Goal: Information Seeking & Learning: Learn about a topic

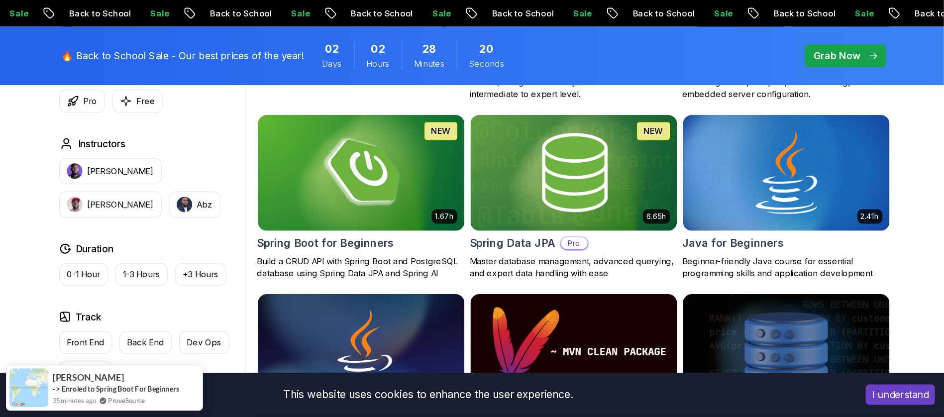
scroll to position [448, 0]
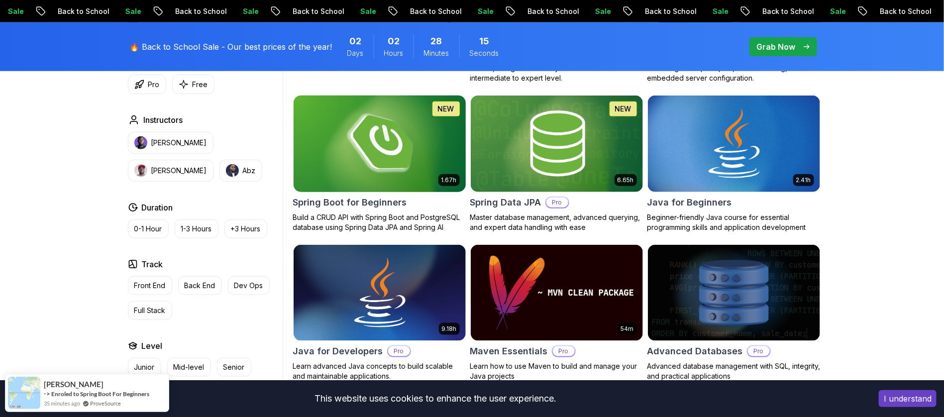
click at [362, 130] on img at bounding box center [379, 143] width 181 height 101
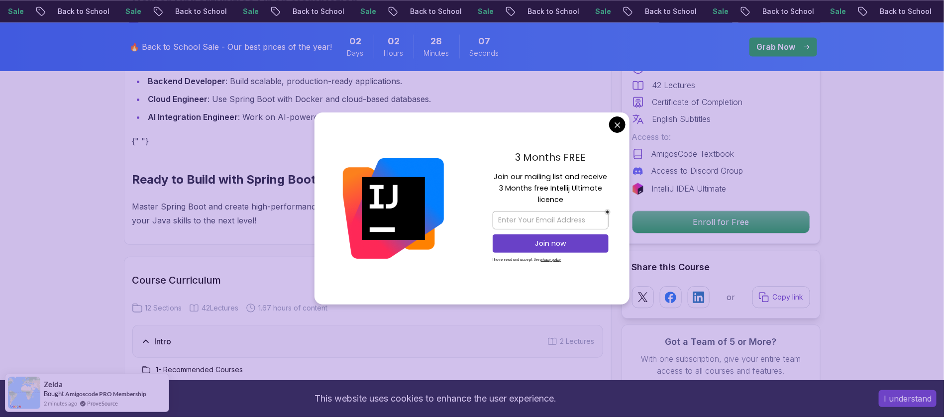
scroll to position [1119, 0]
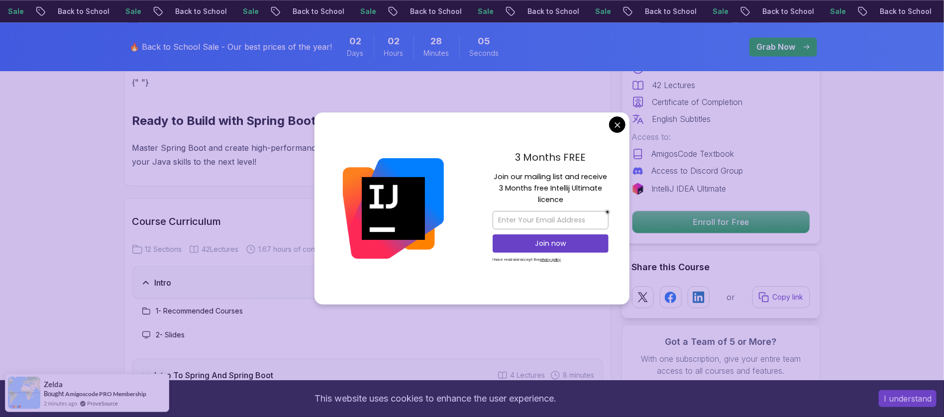
click at [627, 126] on div "3 Months FREE Join our mailing list and receive 3 Months free Intellij Ultimate…" at bounding box center [551, 208] width 158 height 192
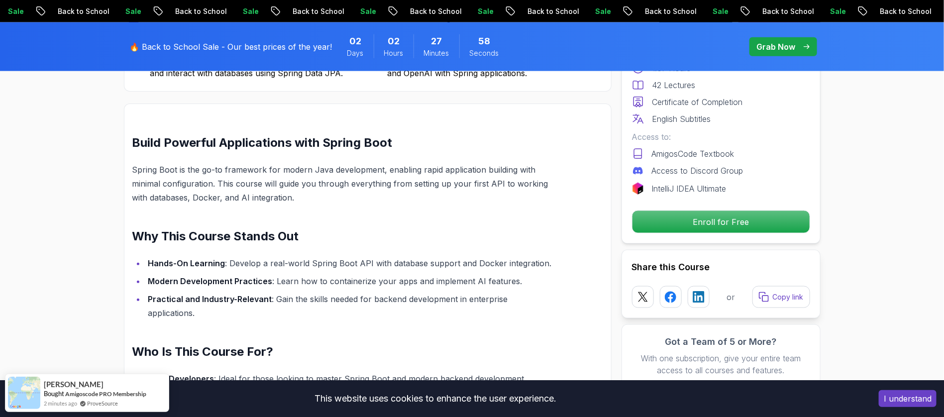
scroll to position [522, 0]
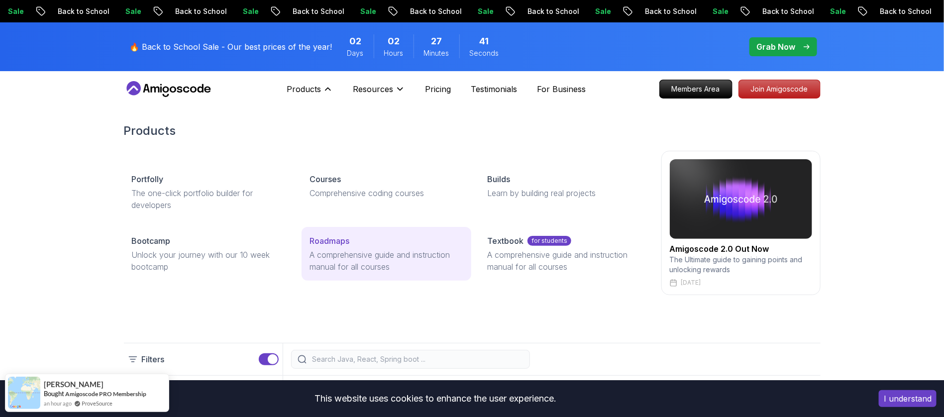
click at [340, 240] on p "Roadmaps" at bounding box center [329, 241] width 40 height 12
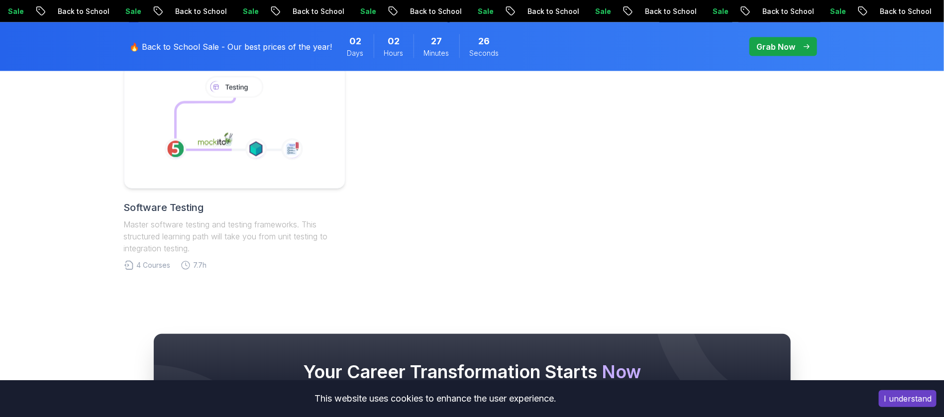
scroll to position [522, 0]
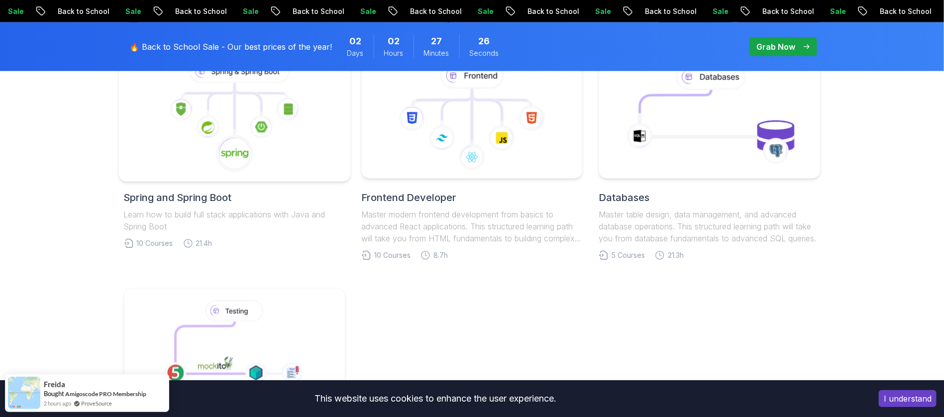
click at [282, 157] on icon at bounding box center [234, 116] width 215 height 113
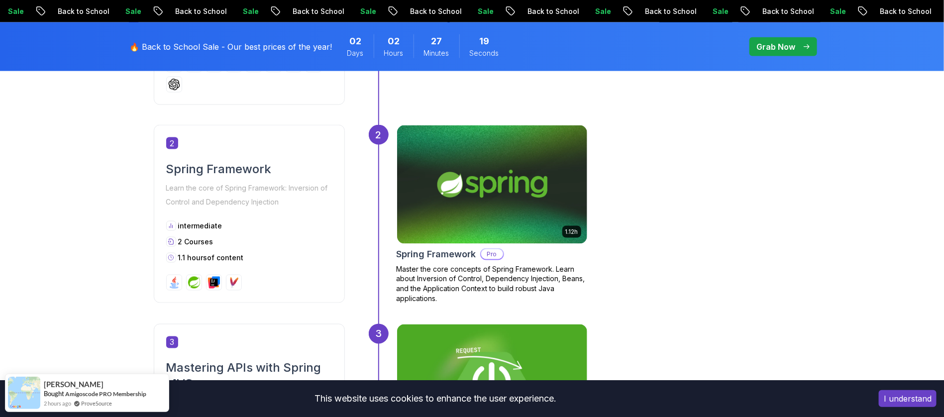
scroll to position [672, 0]
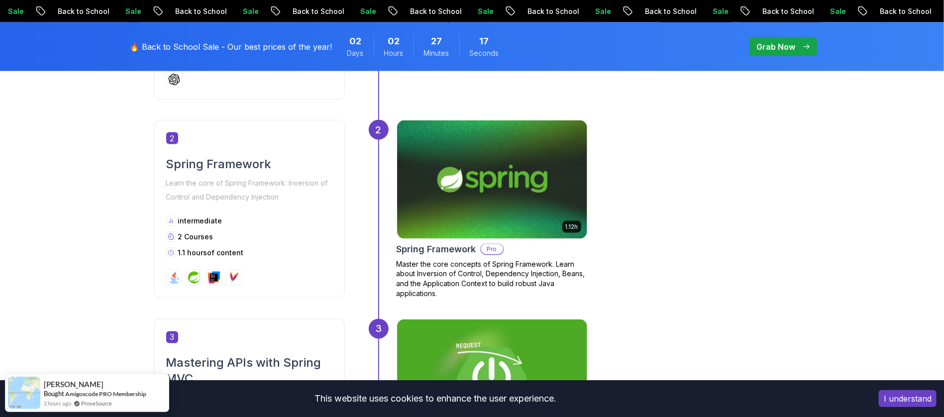
click at [430, 154] on img at bounding box center [492, 179] width 190 height 118
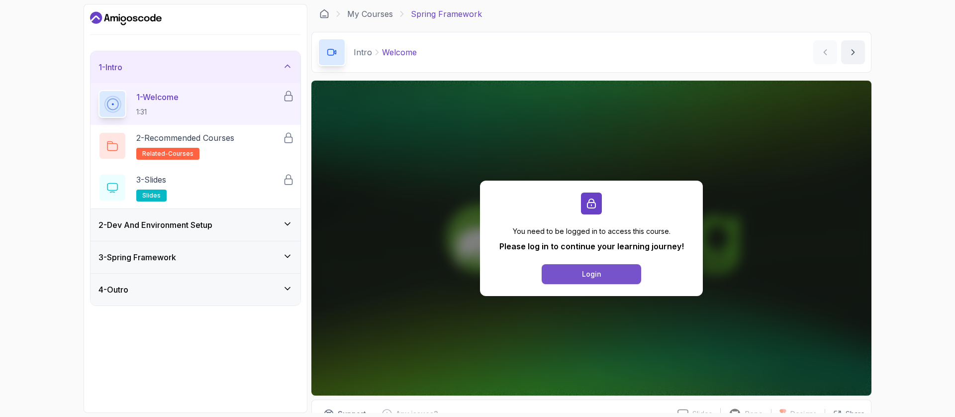
click at [565, 272] on button "Login" at bounding box center [591, 274] width 99 height 20
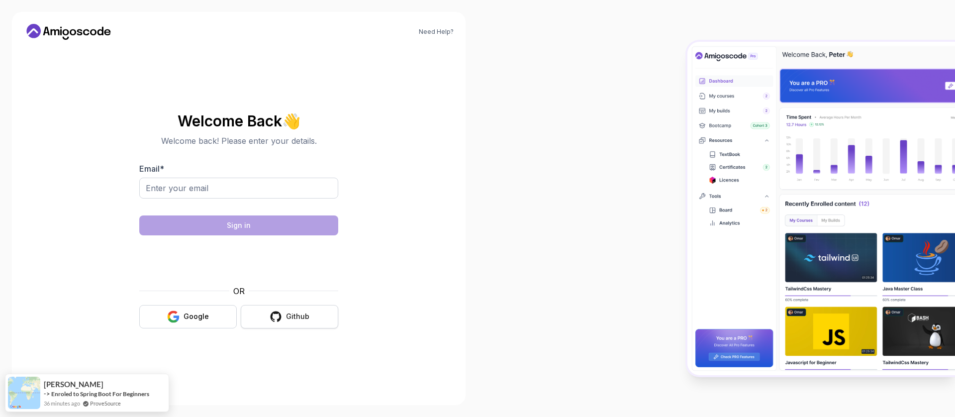
click at [276, 316] on icon "button" at bounding box center [276, 316] width 12 height 12
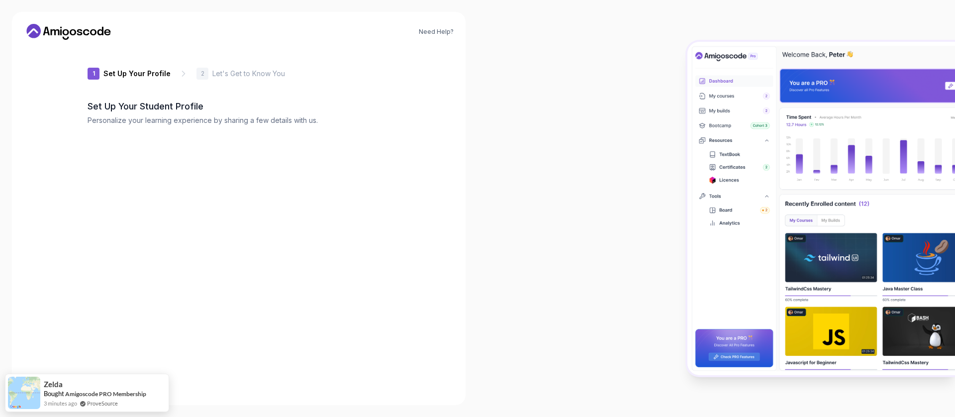
type input "proudbeetle08743"
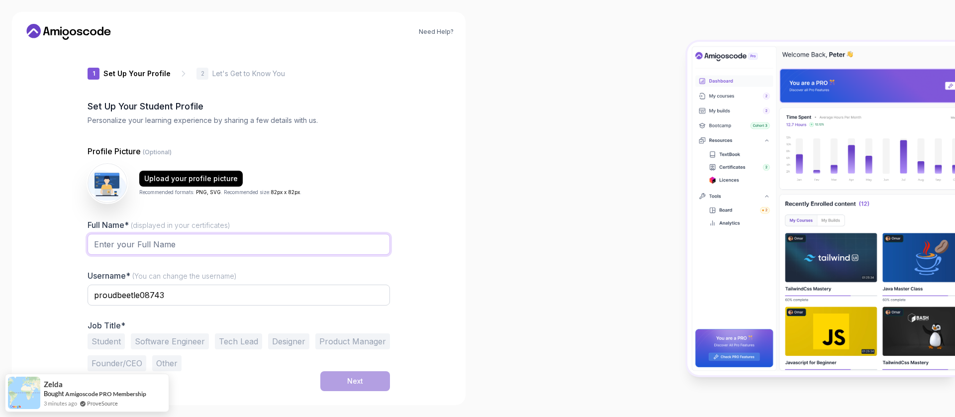
click at [134, 247] on input "Full Name* (displayed in your certificates)" at bounding box center [239, 244] width 302 height 21
type input "[PERSON_NAME]"
click at [315, 300] on input "proudbeetle08743" at bounding box center [239, 295] width 302 height 21
type input "ADHAMZ"
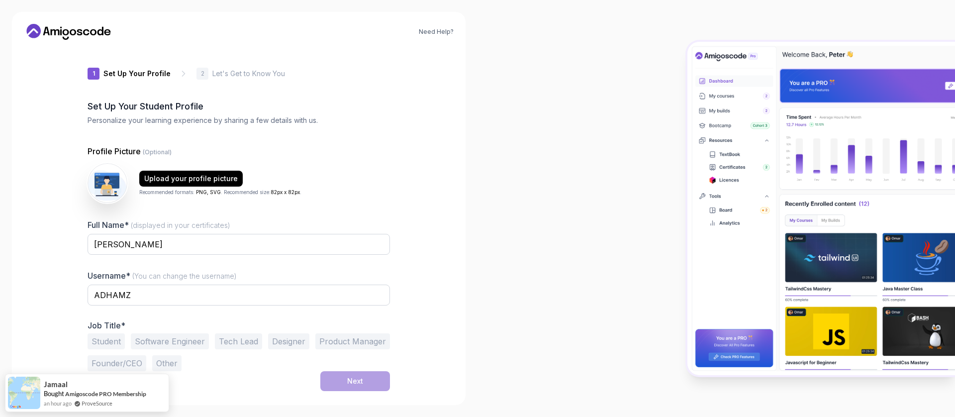
click at [411, 360] on div "Need Help? 1 Set Up Your Profile 1 Set Up Your Profile 2 Let's Get to Know You …" at bounding box center [239, 208] width 454 height 393
click at [142, 339] on button "Software Engineer" at bounding box center [170, 341] width 78 height 16
click at [341, 378] on button "Next" at bounding box center [355, 381] width 70 height 20
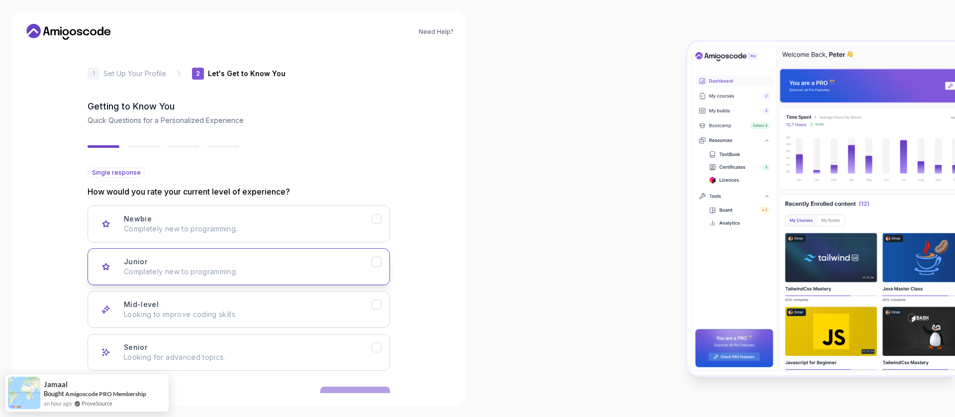
scroll to position [29, 0]
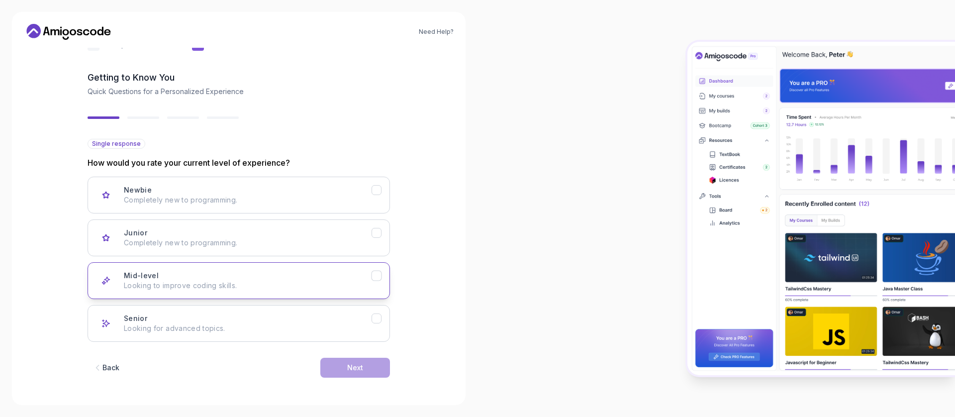
click at [184, 287] on p "Looking to improve coding skills." at bounding box center [248, 286] width 248 height 10
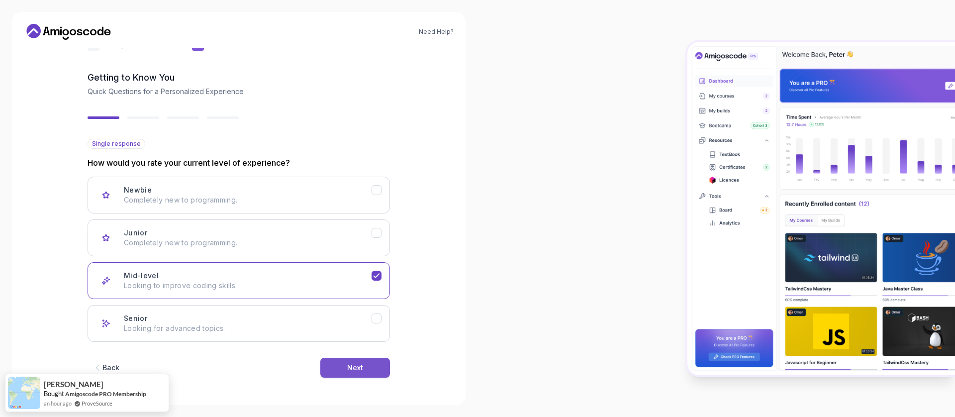
click at [337, 367] on button "Next" at bounding box center [355, 368] width 70 height 20
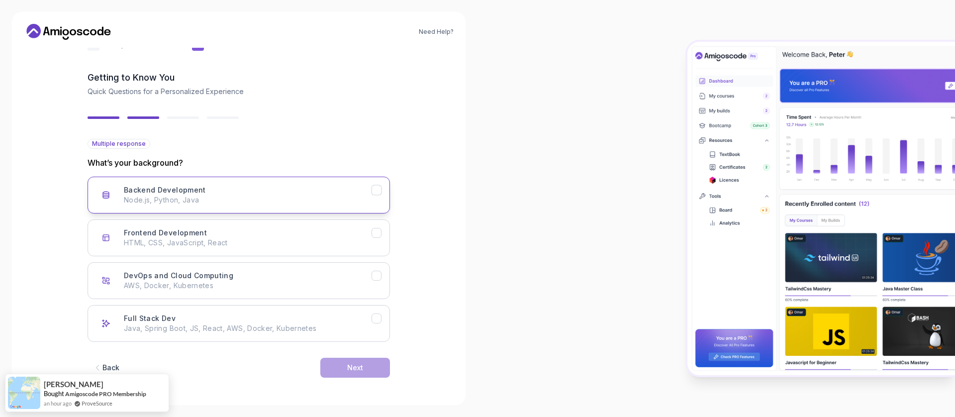
click at [207, 198] on p "Node.js, Python, Java" at bounding box center [248, 200] width 248 height 10
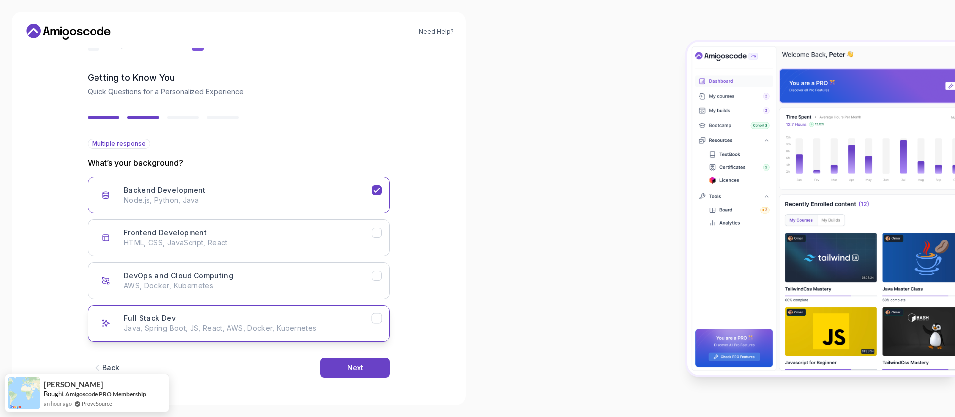
click at [258, 322] on div "Full Stack Dev Java, Spring Boot, JS, React, AWS, Docker, Kubernetes" at bounding box center [248, 323] width 248 height 20
click at [342, 359] on button "Next" at bounding box center [355, 368] width 70 height 20
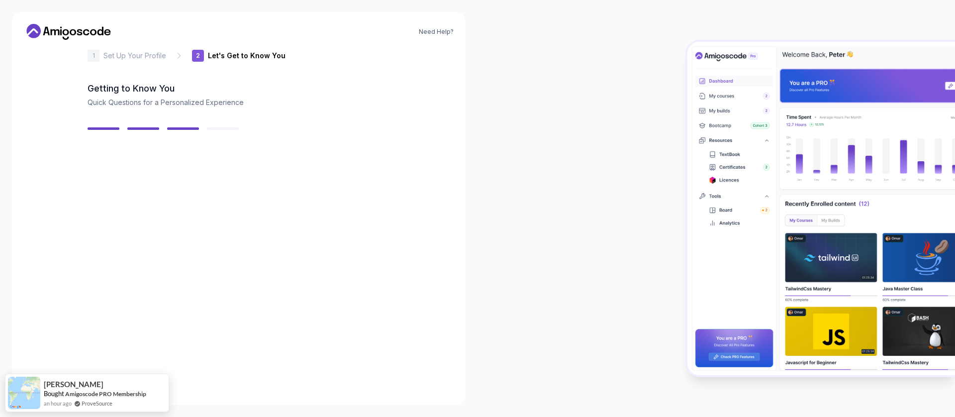
scroll to position [17, 0]
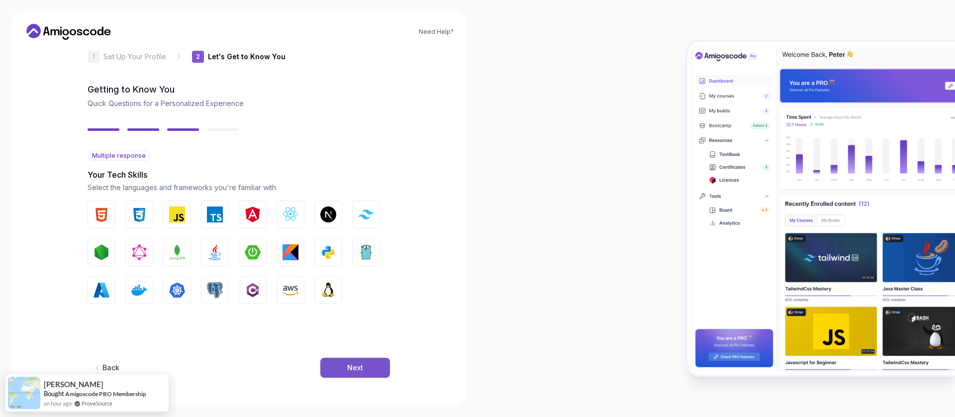
click at [351, 366] on div "Next" at bounding box center [355, 368] width 16 height 10
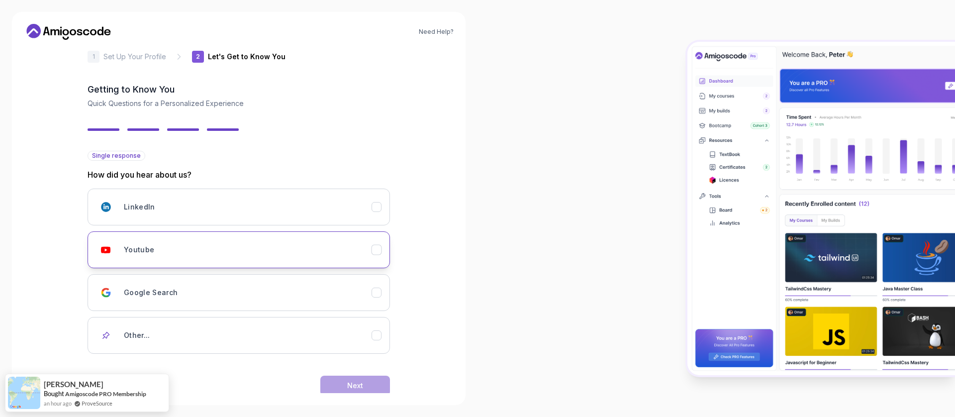
click at [199, 254] on div "Youtube" at bounding box center [248, 250] width 248 height 20
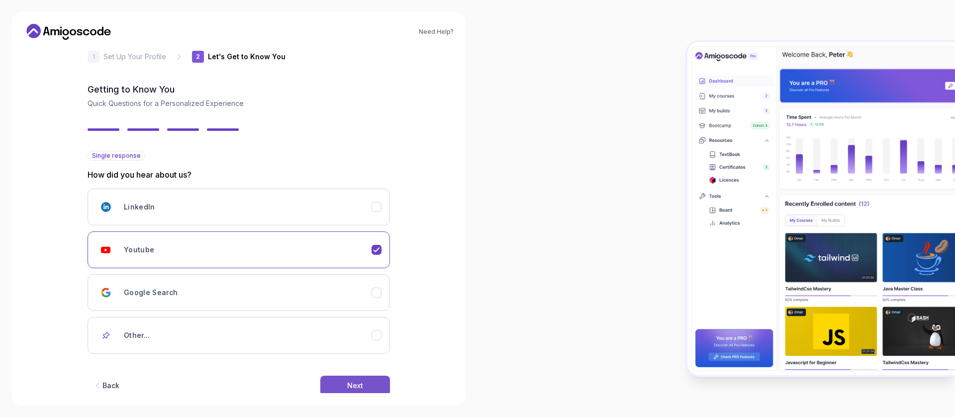
click at [345, 384] on button "Next" at bounding box center [355, 386] width 70 height 20
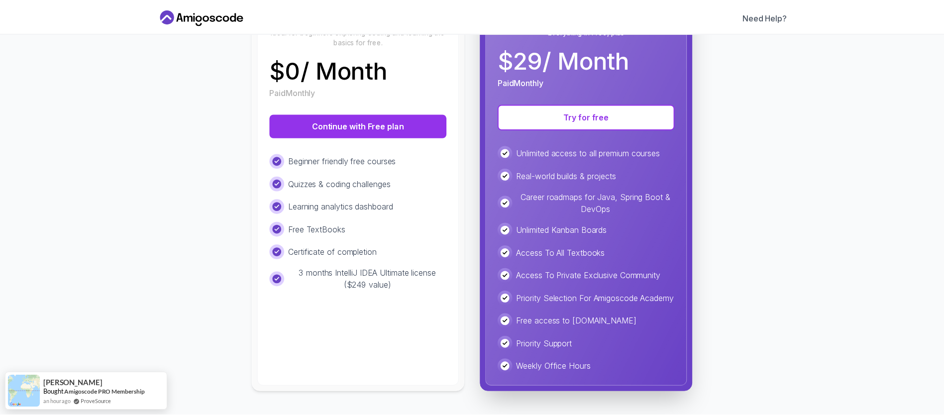
scroll to position [0, 0]
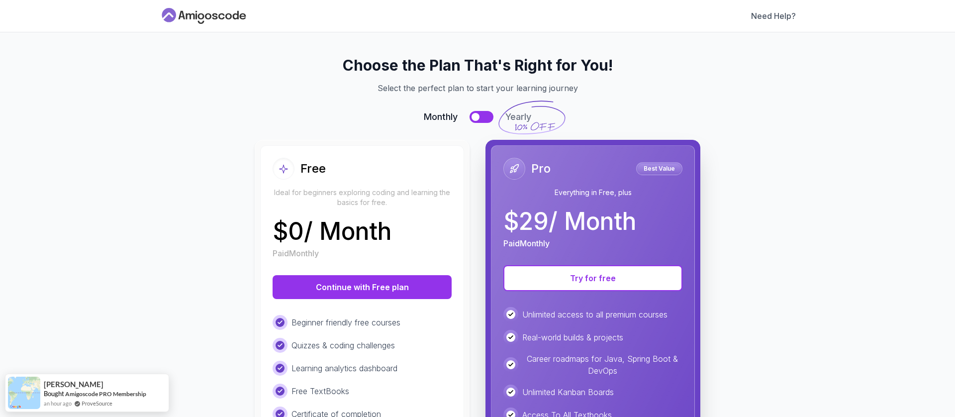
click at [162, 9] on icon at bounding box center [169, 15] width 14 height 14
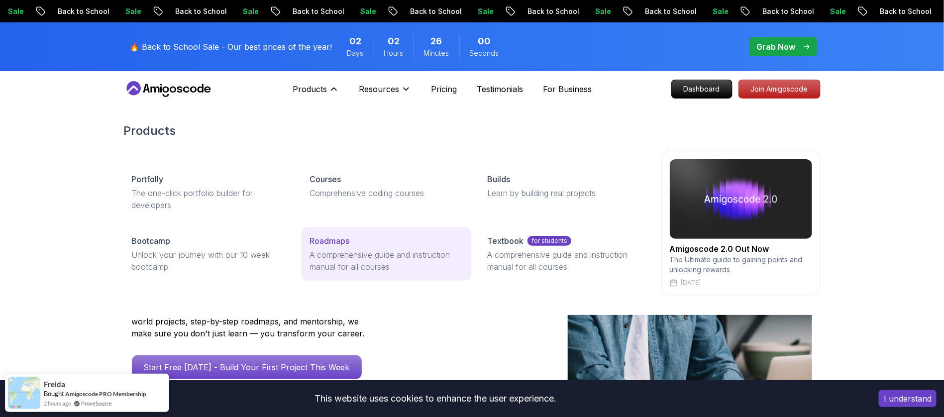
click at [317, 247] on link "Roadmaps A comprehensive guide and instruction manual for all courses" at bounding box center [386, 254] width 170 height 54
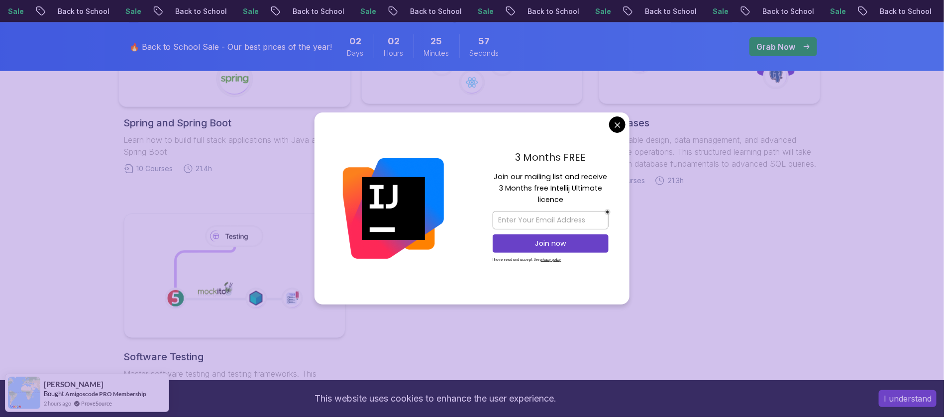
scroll to position [448, 0]
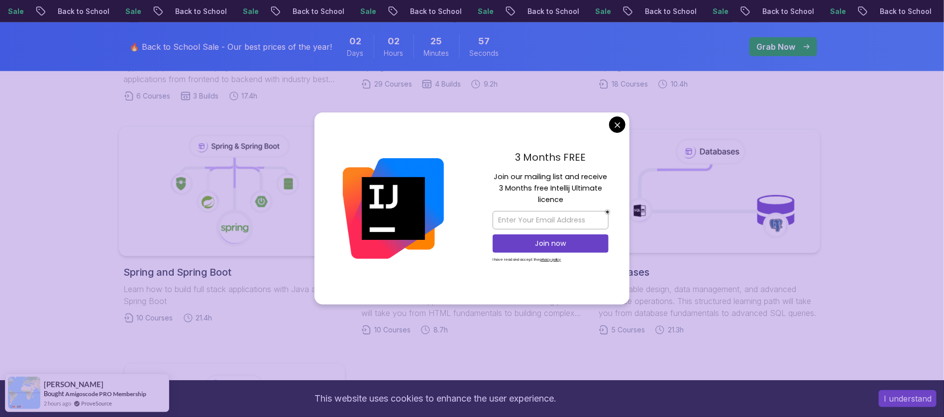
click at [245, 169] on icon at bounding box center [246, 167] width 24 height 8
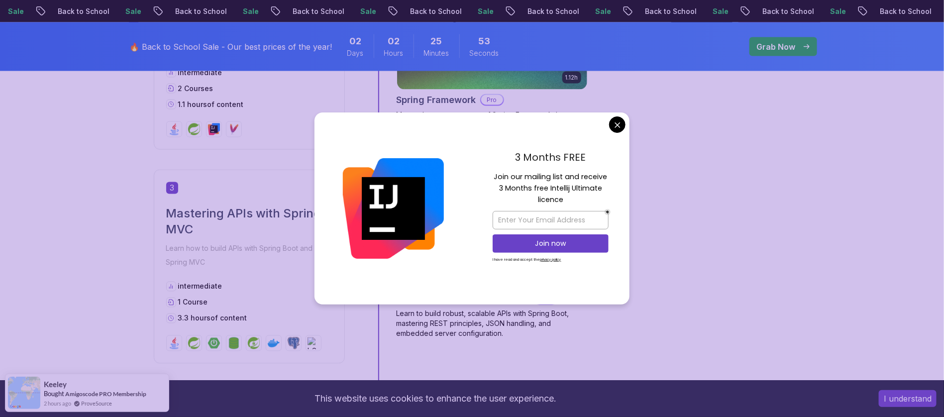
scroll to position [746, 0]
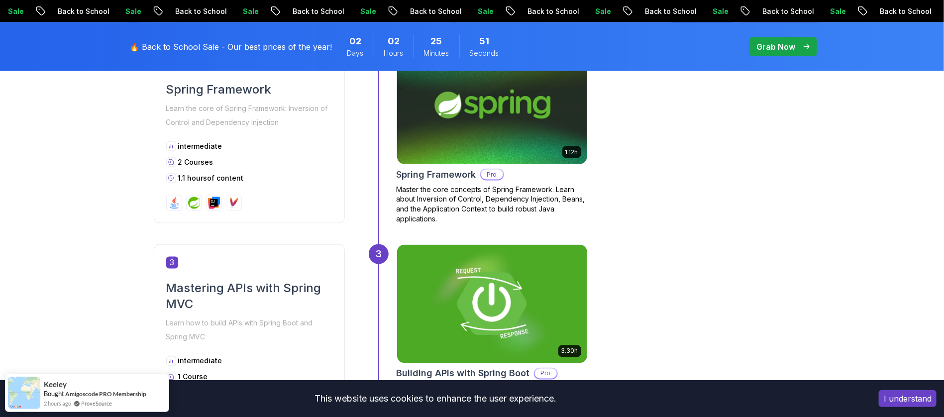
click at [501, 114] on img at bounding box center [491, 105] width 199 height 124
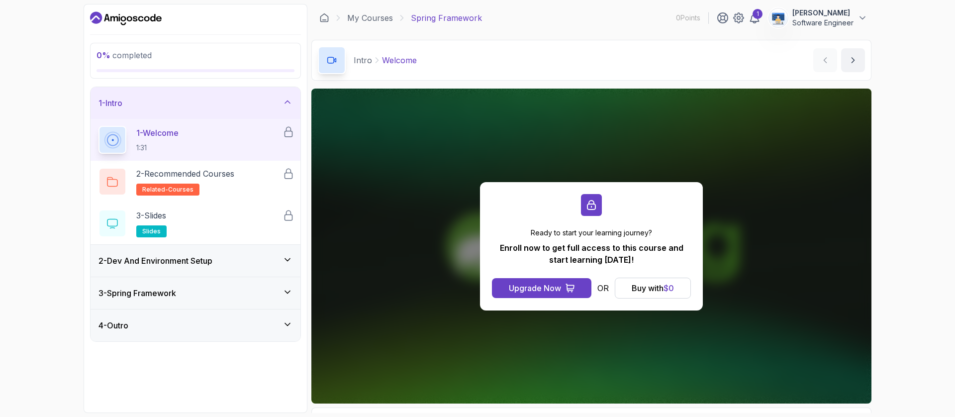
click at [179, 138] on p "1 - Welcome" at bounding box center [157, 133] width 42 height 12
click at [181, 223] on div "3 - Slides slides" at bounding box center [191, 223] width 184 height 28
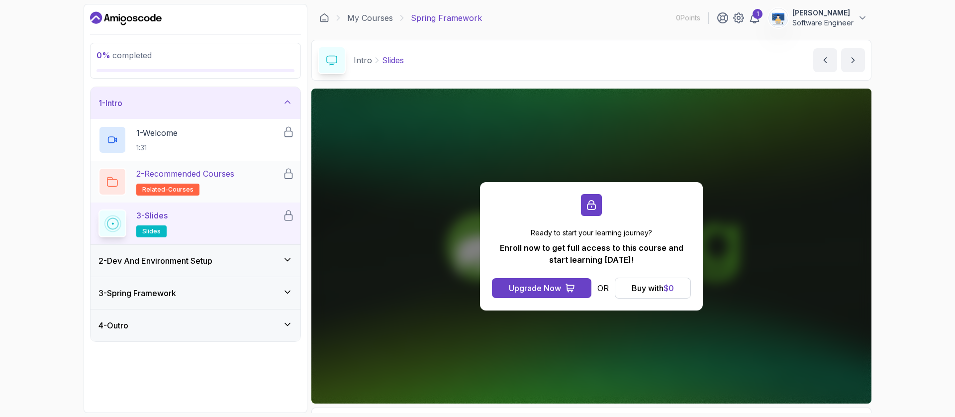
click at [186, 180] on h2 "2 - Recommended Courses related-courses" at bounding box center [185, 182] width 98 height 28
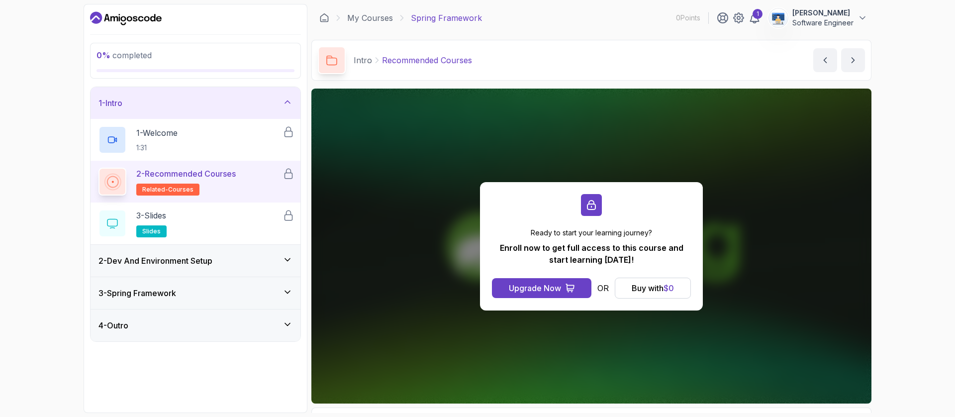
click at [180, 273] on div "2 - Dev And Environment Setup" at bounding box center [196, 261] width 210 height 32
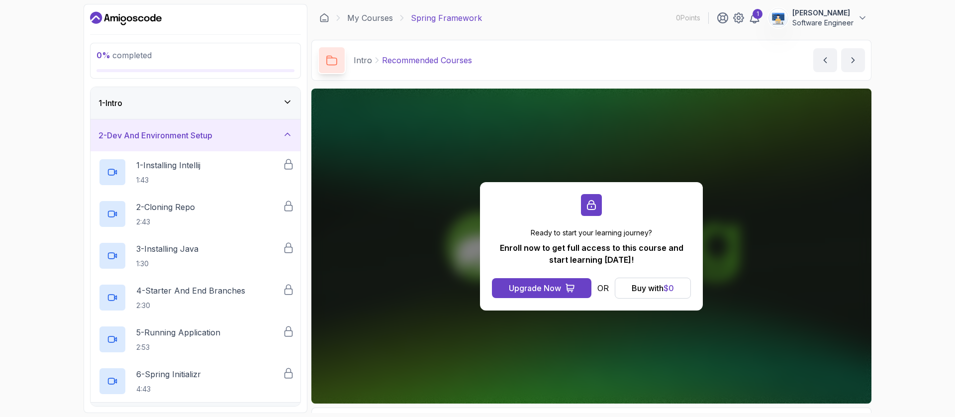
scroll to position [60, 0]
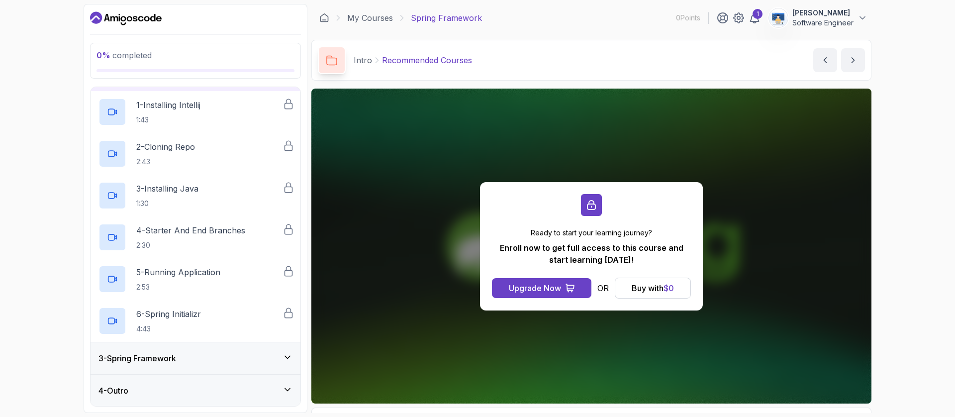
click at [181, 354] on div "3 - Spring Framework" at bounding box center [196, 358] width 194 height 12
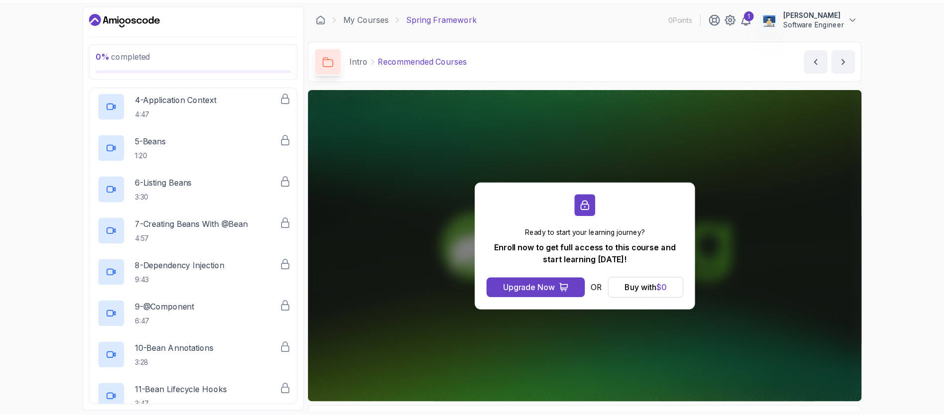
scroll to position [373, 0]
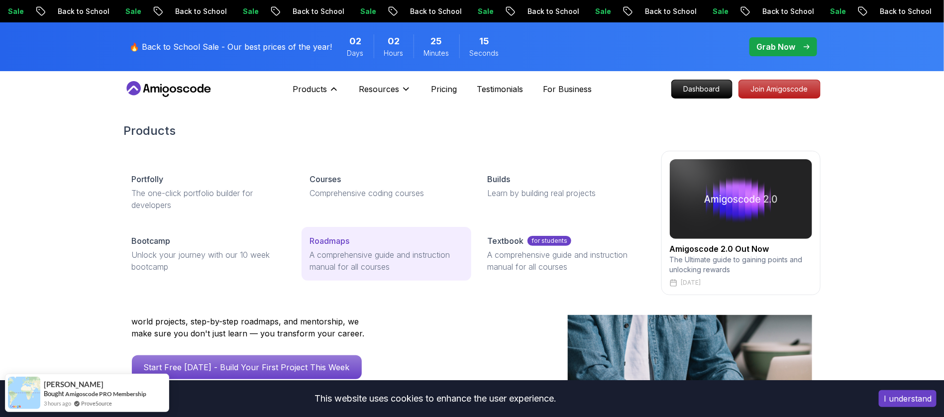
click at [339, 238] on p "Roadmaps" at bounding box center [329, 241] width 40 height 12
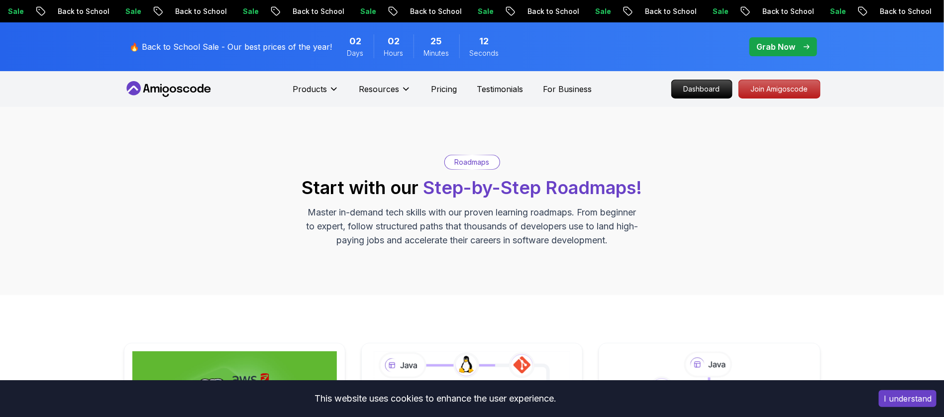
scroll to position [224, 0]
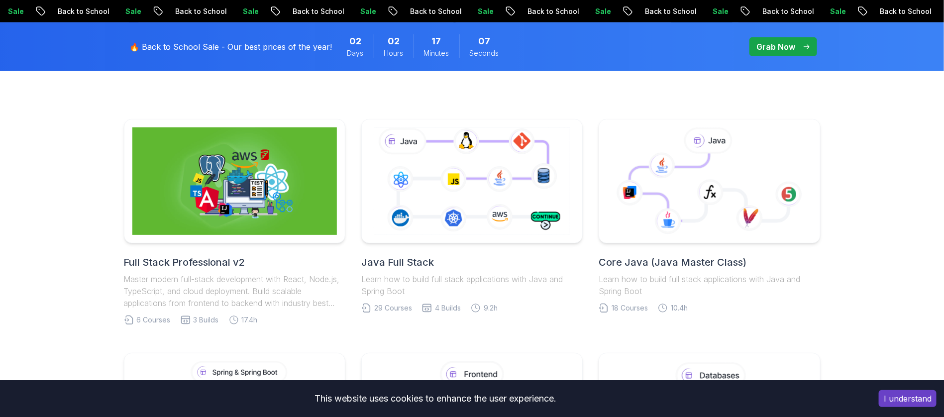
scroll to position [448, 0]
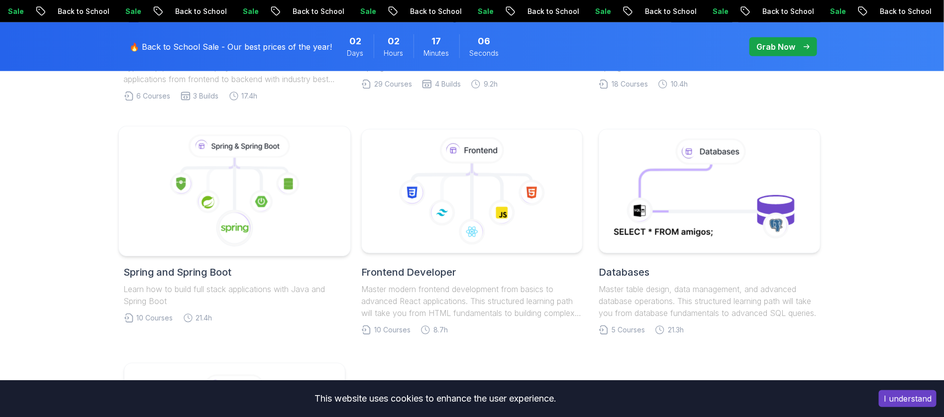
click at [270, 199] on icon at bounding box center [260, 201] width 23 height 23
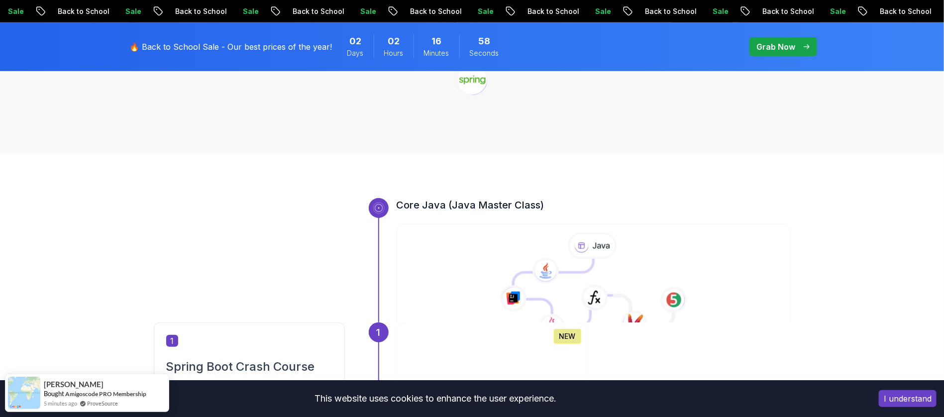
scroll to position [224, 0]
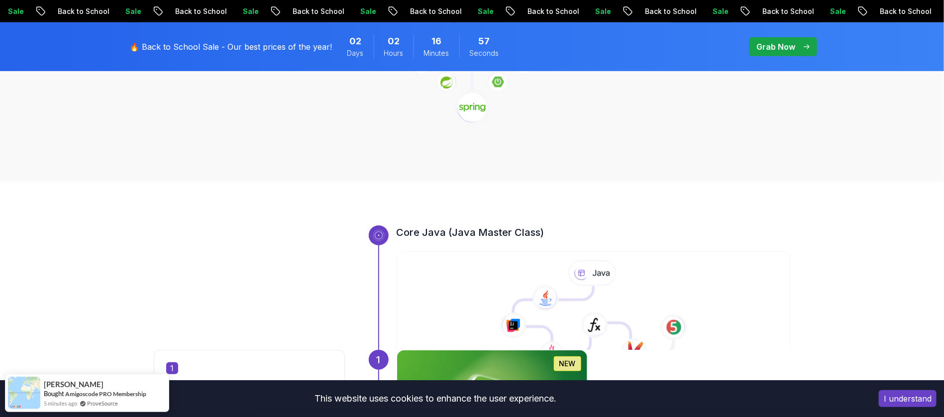
click at [422, 235] on h3 "Core Java (Java Master Class)" at bounding box center [593, 232] width 394 height 14
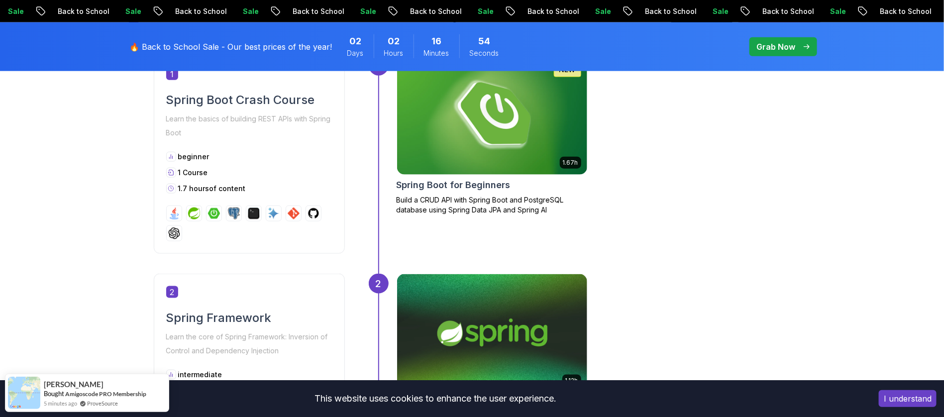
scroll to position [522, 0]
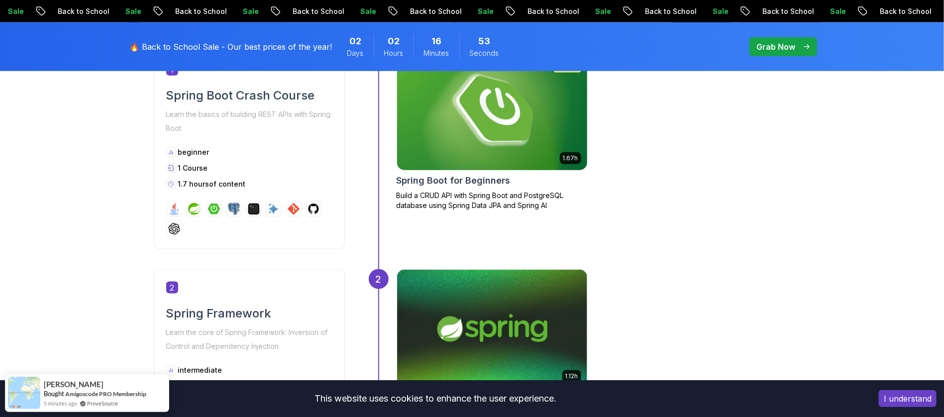
click at [487, 156] on img at bounding box center [491, 111] width 199 height 124
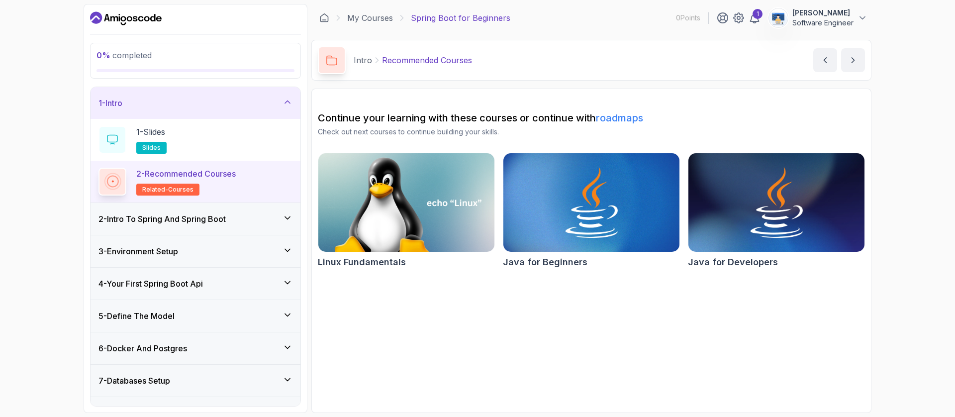
click at [467, 117] on h2 "Continue your learning with these courses or continue with roadmaps" at bounding box center [591, 118] width 547 height 14
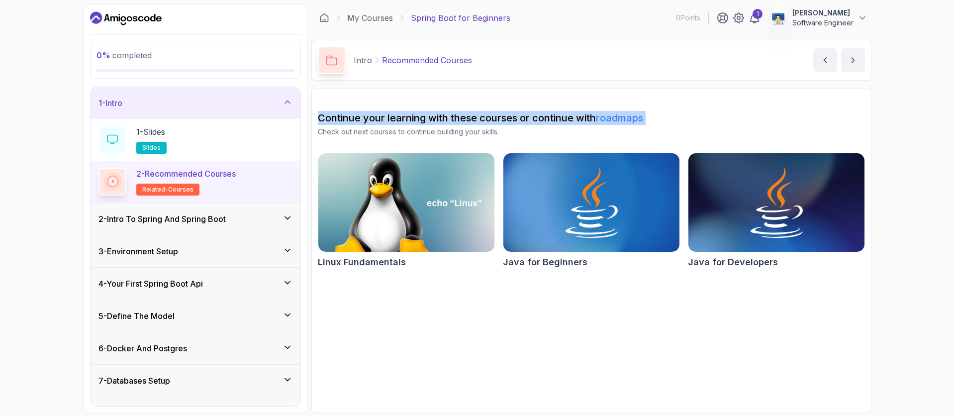
click at [467, 117] on h2 "Continue your learning with these courses or continue with roadmaps" at bounding box center [591, 118] width 547 height 14
click at [191, 97] on div "1 - Intro" at bounding box center [196, 103] width 194 height 12
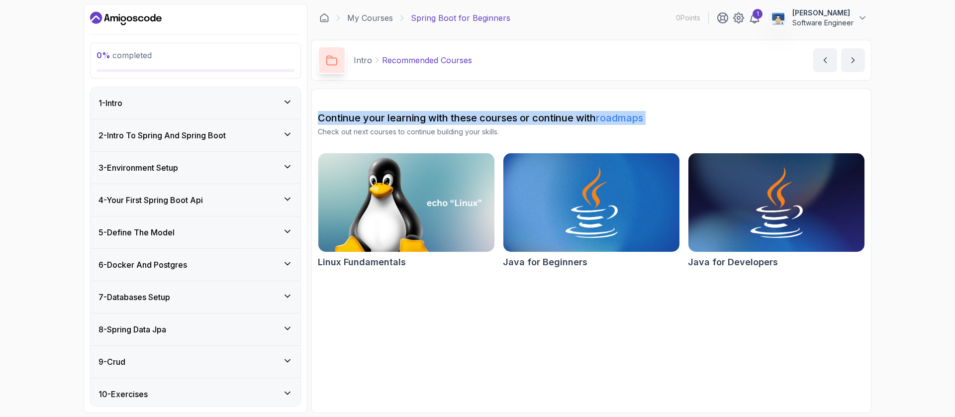
click at [167, 138] on h3 "2 - Intro To Spring And Spring Boot" at bounding box center [162, 135] width 127 height 12
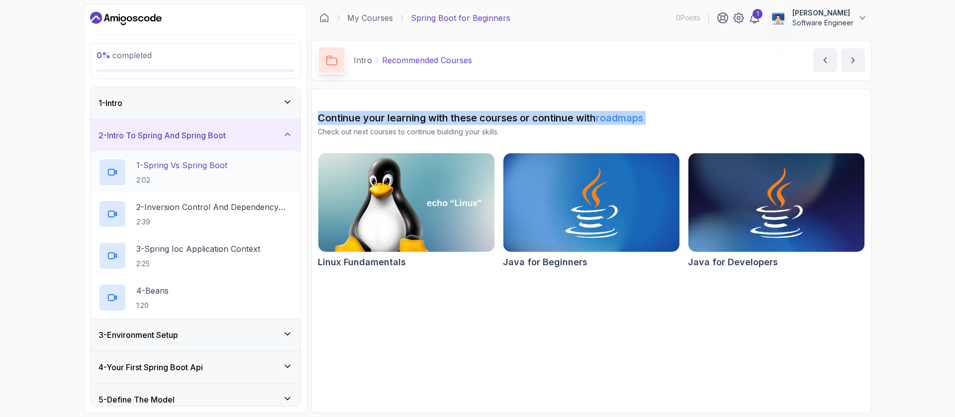
click at [169, 162] on p "1 - Spring Vs Spring Boot" at bounding box center [181, 165] width 91 height 12
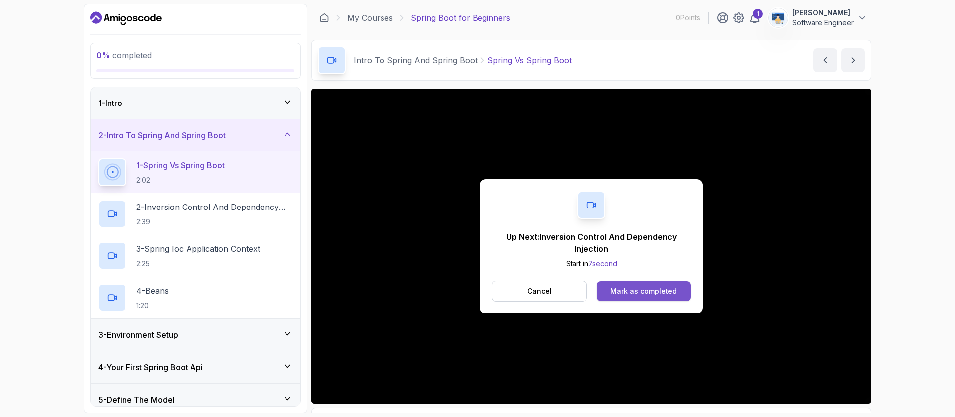
click at [664, 292] on div "Mark as completed" at bounding box center [643, 291] width 67 height 10
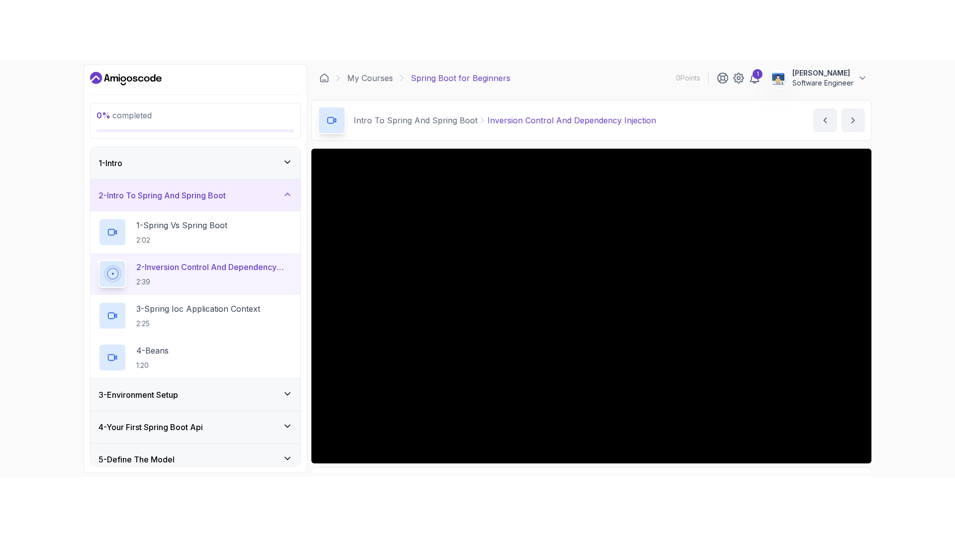
scroll to position [60, 0]
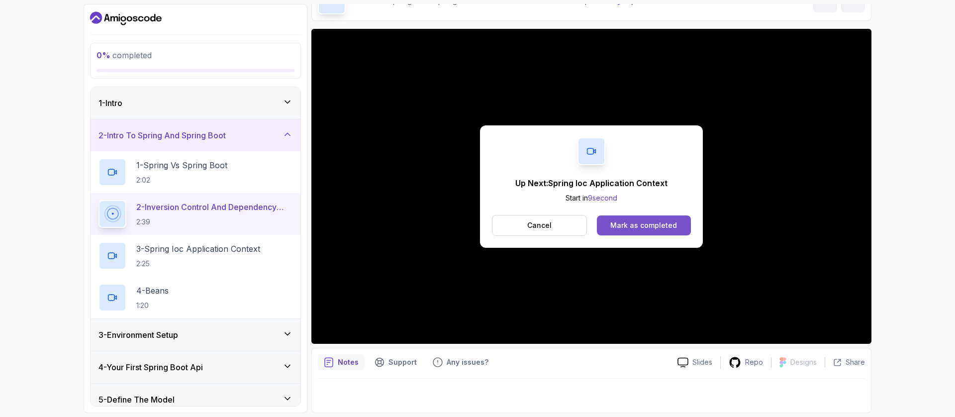
click at [639, 228] on div "Mark as completed" at bounding box center [643, 225] width 67 height 10
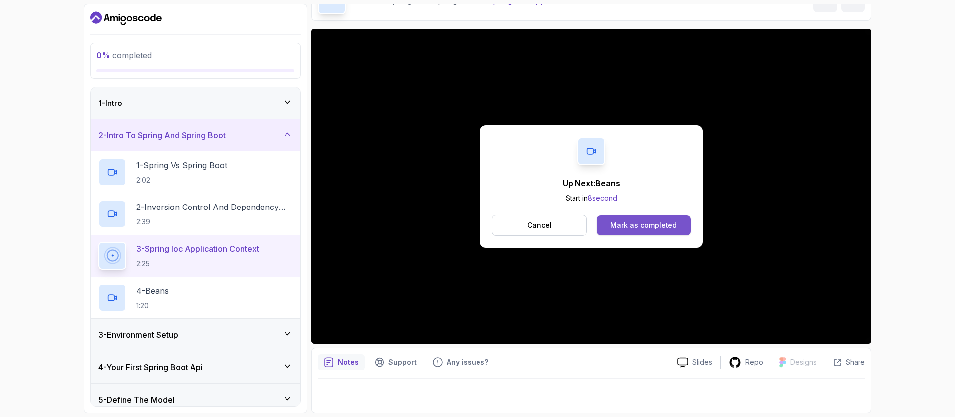
click at [648, 224] on div "Mark as completed" at bounding box center [643, 225] width 67 height 10
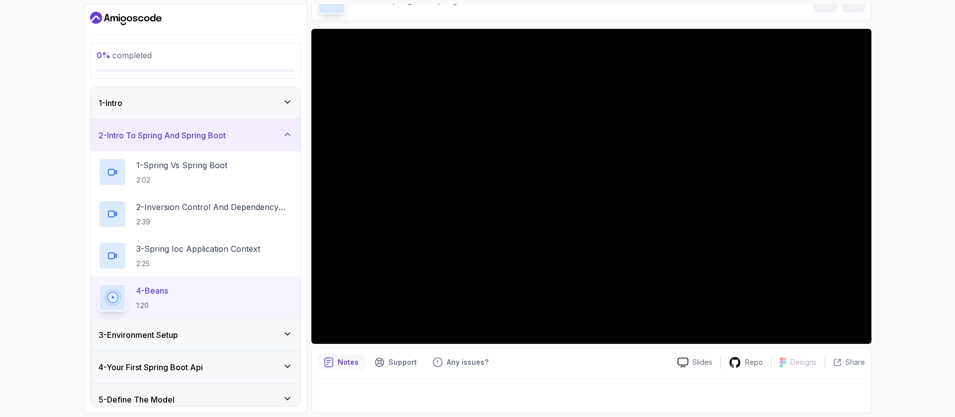
click at [256, 327] on div "3 - Environment Setup" at bounding box center [196, 335] width 210 height 32
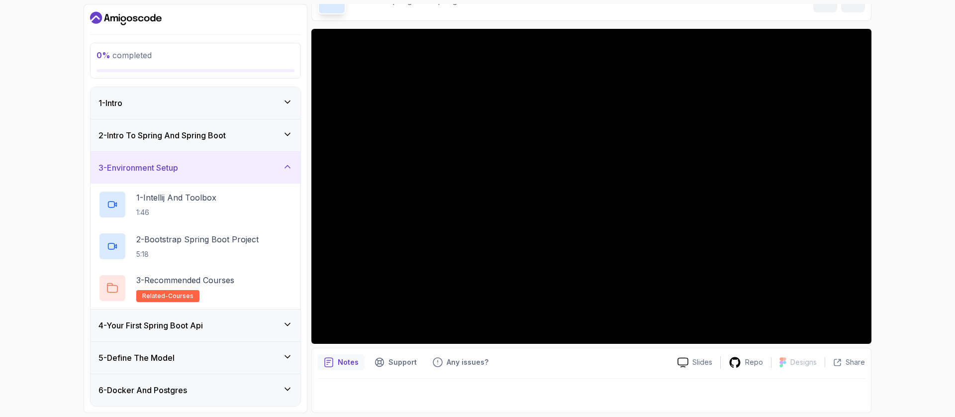
click at [195, 178] on div "3 - Environment Setup" at bounding box center [196, 168] width 210 height 32
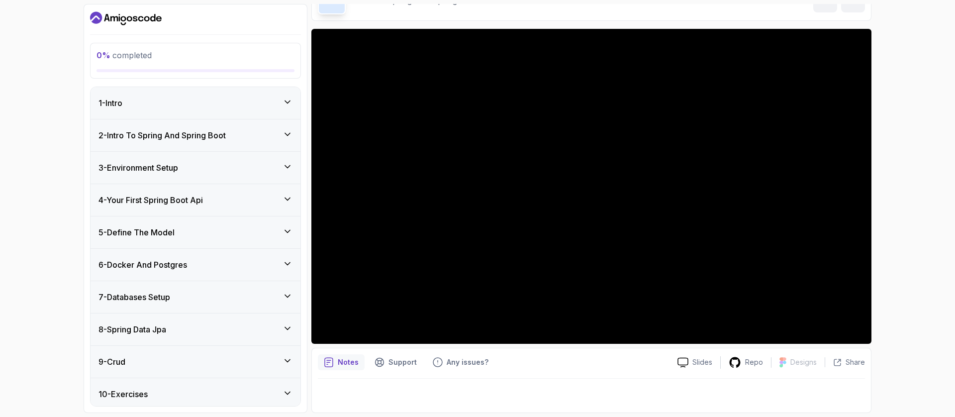
click at [193, 104] on div "1 - Intro" at bounding box center [196, 103] width 194 height 12
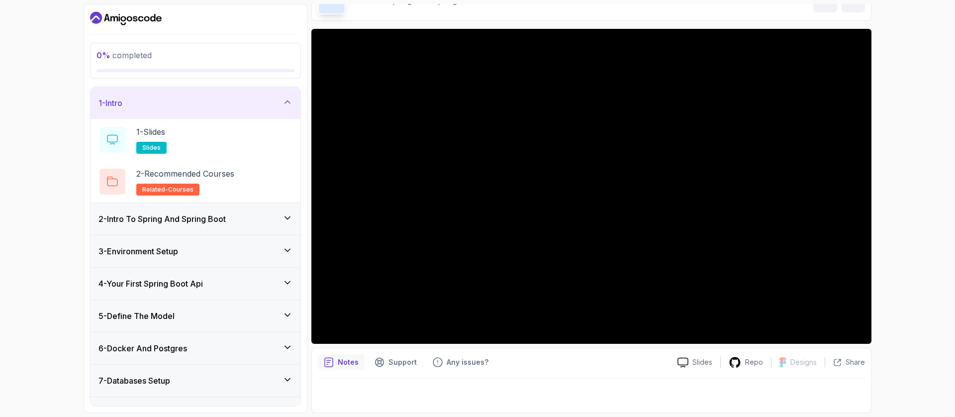
click at [193, 104] on div "1 - Intro" at bounding box center [196, 103] width 194 height 12
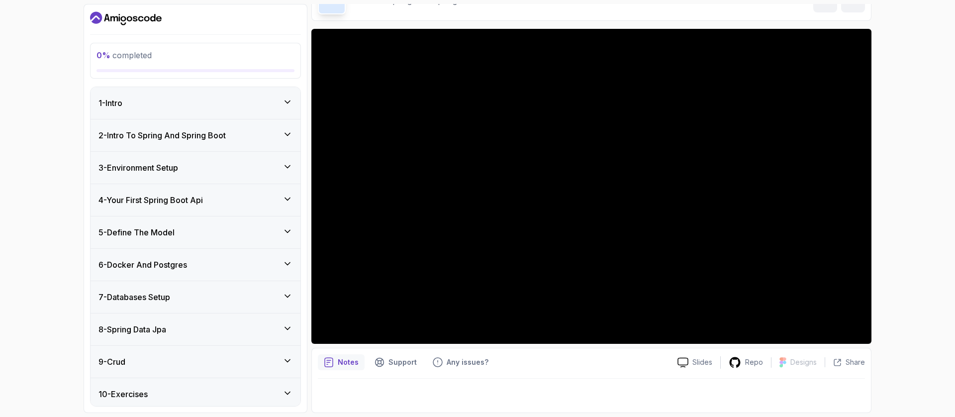
click at [214, 136] on h3 "2 - Intro To Spring And Spring Boot" at bounding box center [162, 135] width 127 height 12
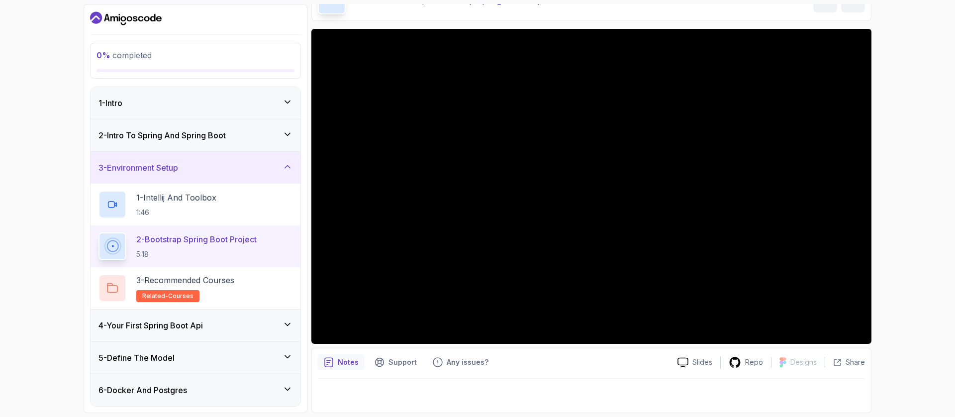
click at [237, 319] on div "4 - Your First Spring Boot Api" at bounding box center [196, 325] width 194 height 12
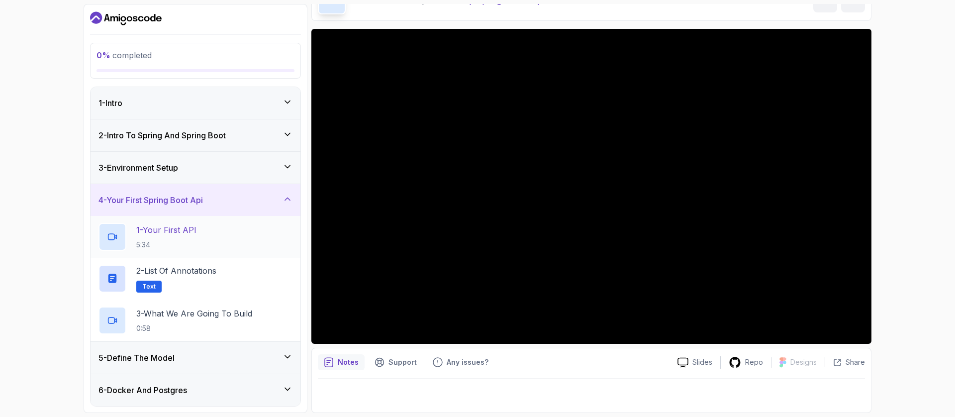
click at [194, 224] on p "1 - Your First API" at bounding box center [166, 230] width 60 height 12
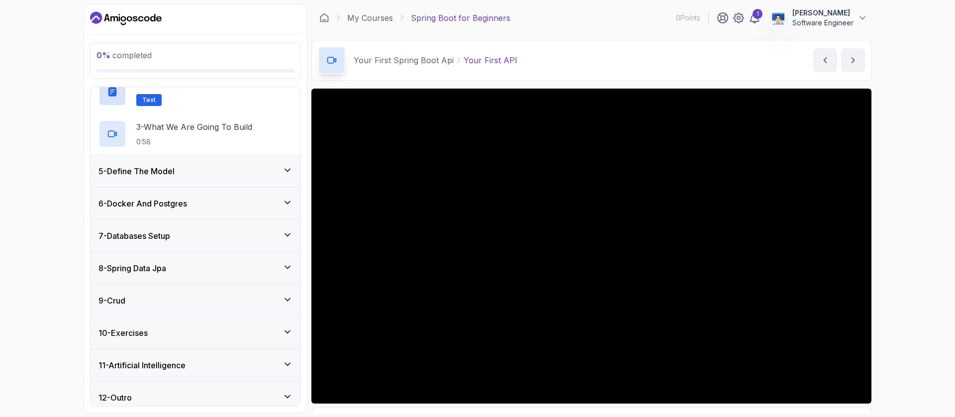
scroll to position [194, 0]
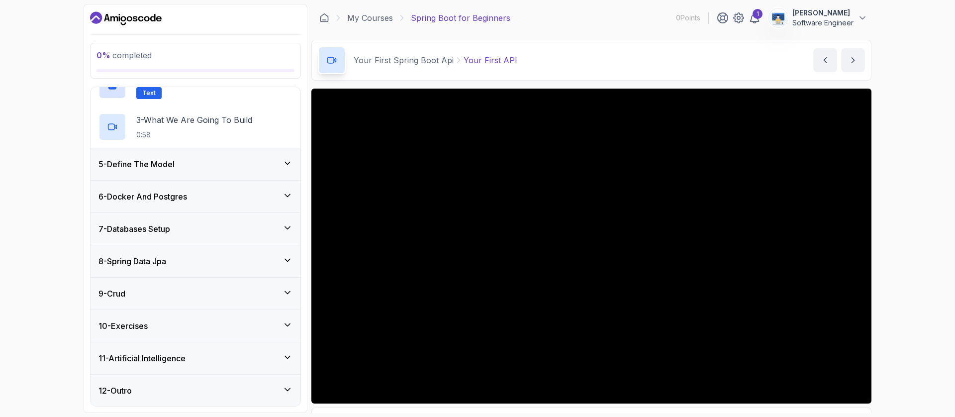
click at [191, 150] on div "5 - Define The Model" at bounding box center [196, 164] width 210 height 32
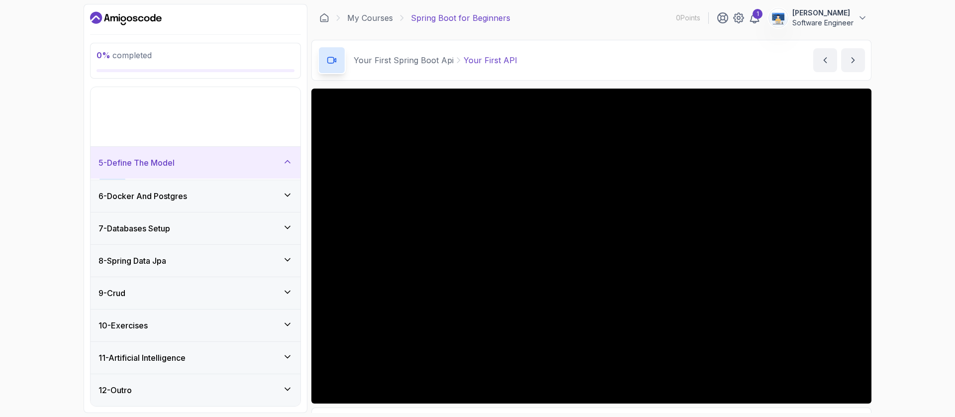
scroll to position [68, 0]
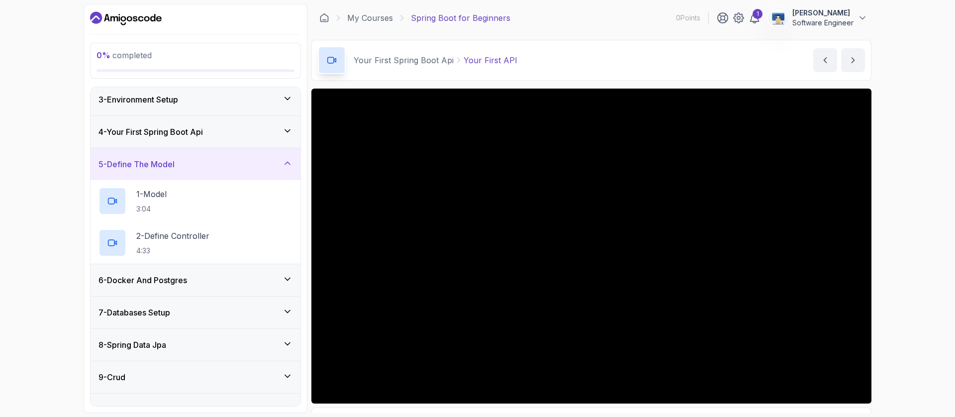
click at [184, 138] on div "4 - Your First Spring Boot Api" at bounding box center [196, 132] width 210 height 32
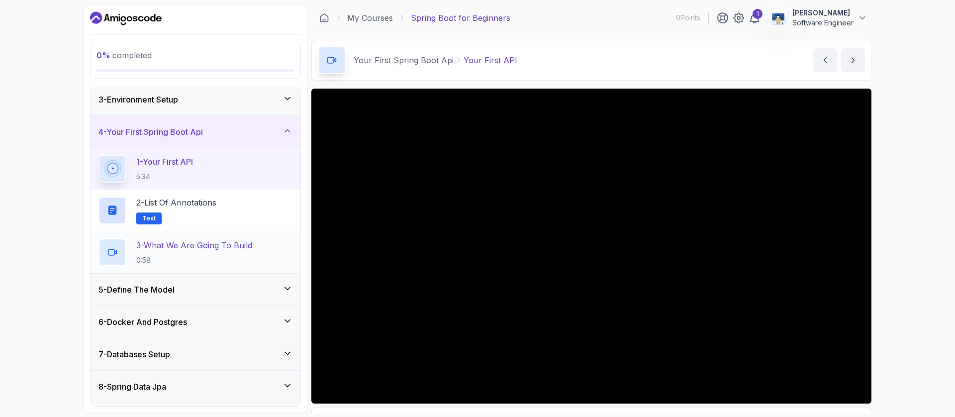
click at [199, 243] on p "3 - What We Are Going To Build" at bounding box center [194, 245] width 116 height 12
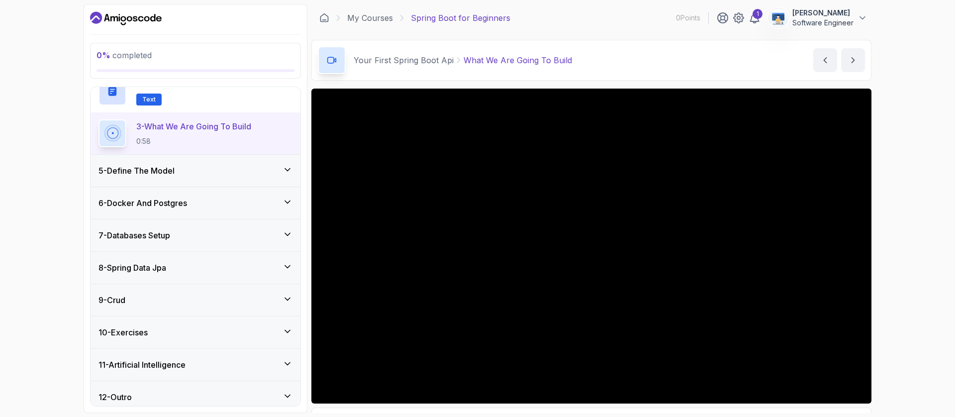
scroll to position [194, 0]
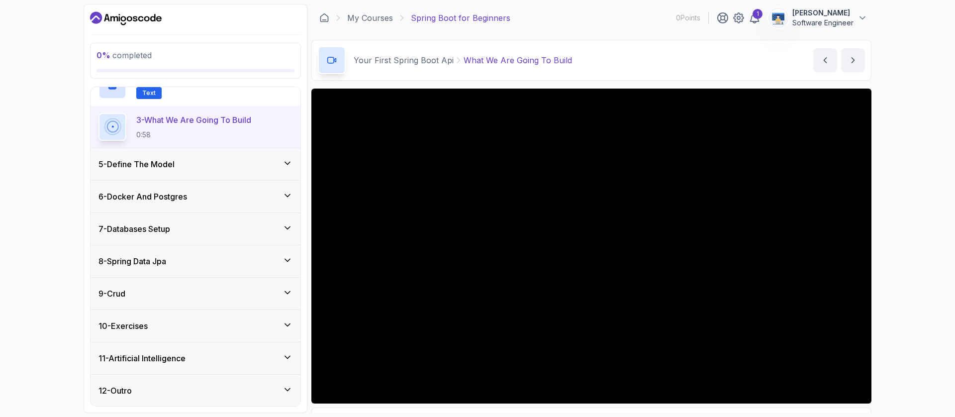
click at [179, 353] on h3 "11 - Artificial Intelligence" at bounding box center [142, 358] width 87 height 12
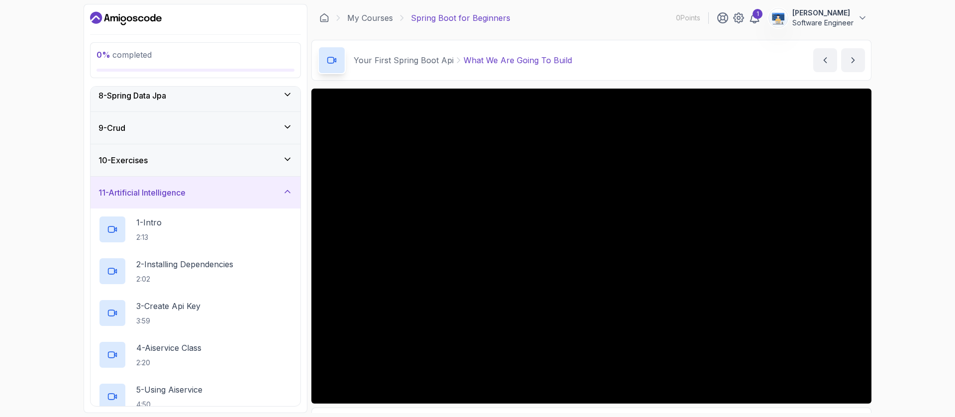
scroll to position [211, 0]
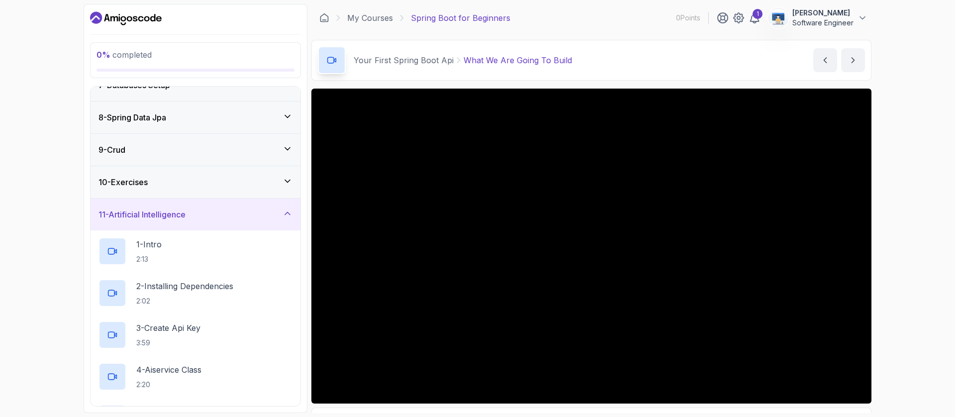
click at [166, 210] on h3 "11 - Artificial Intelligence" at bounding box center [142, 214] width 87 height 12
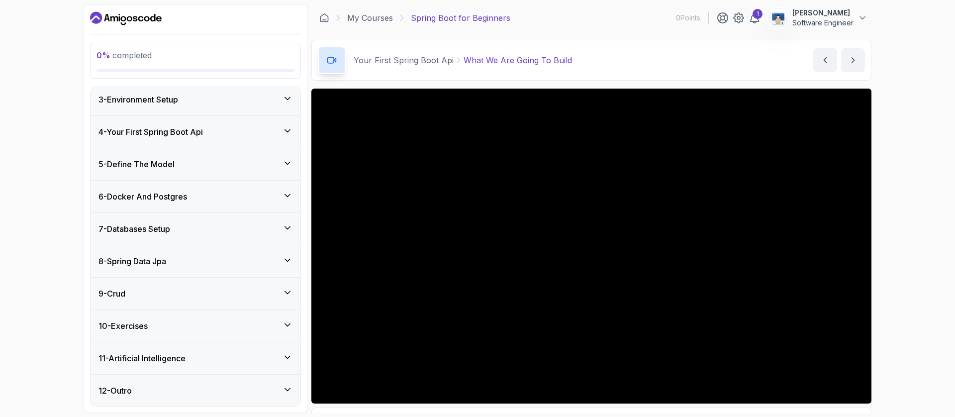
scroll to position [68, 0]
click at [156, 326] on div "10 - Exercises" at bounding box center [196, 326] width 194 height 12
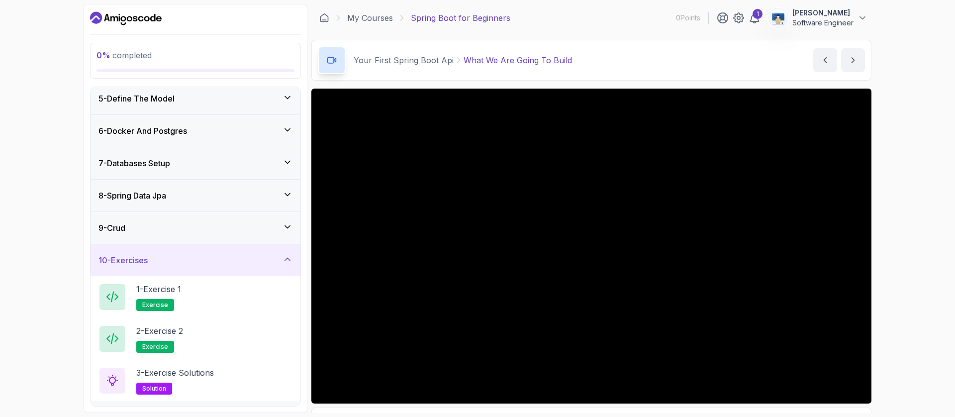
scroll to position [194, 0]
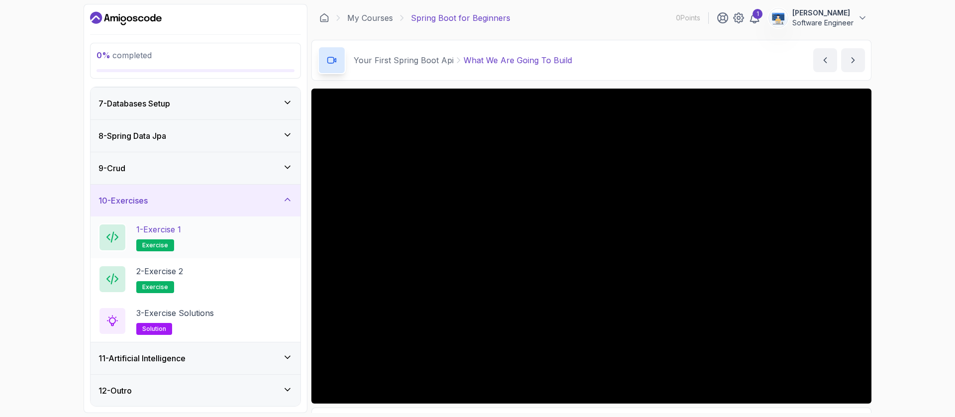
click at [166, 239] on p "exercise" at bounding box center [155, 245] width 38 height 12
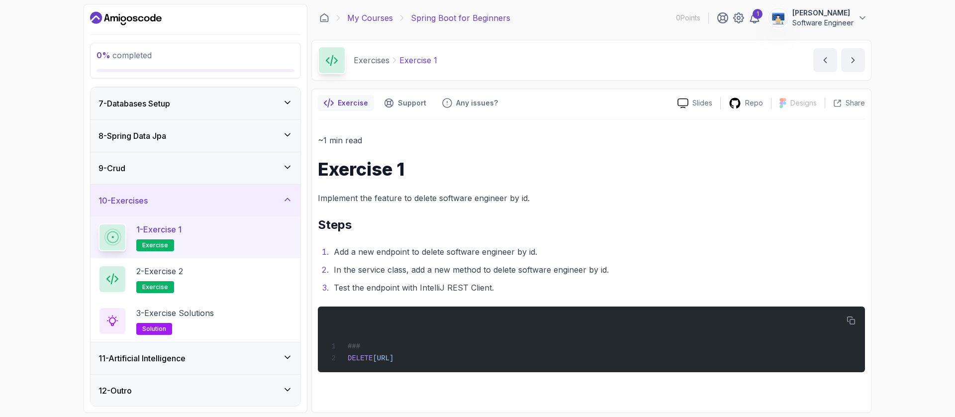
click at [377, 14] on link "My Courses" at bounding box center [370, 18] width 46 height 12
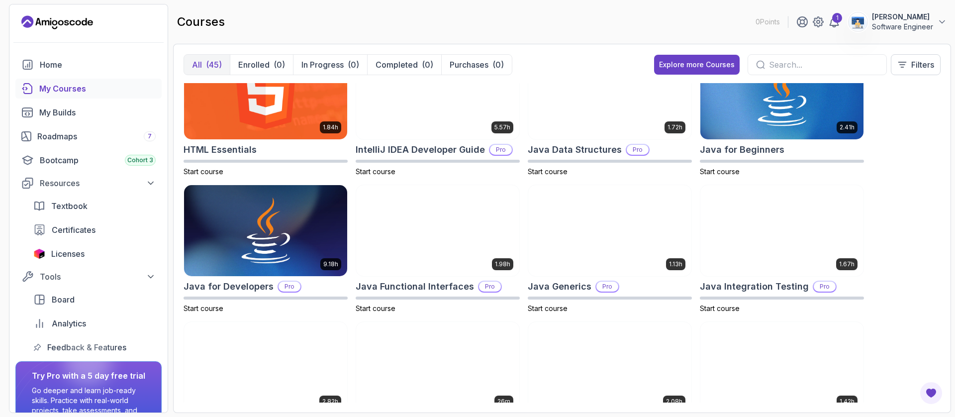
scroll to position [448, 0]
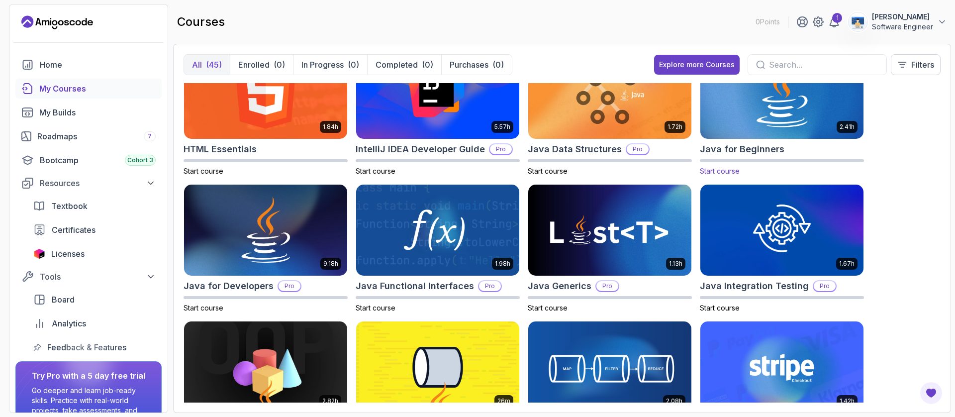
click at [713, 114] on img at bounding box center [781, 93] width 171 height 96
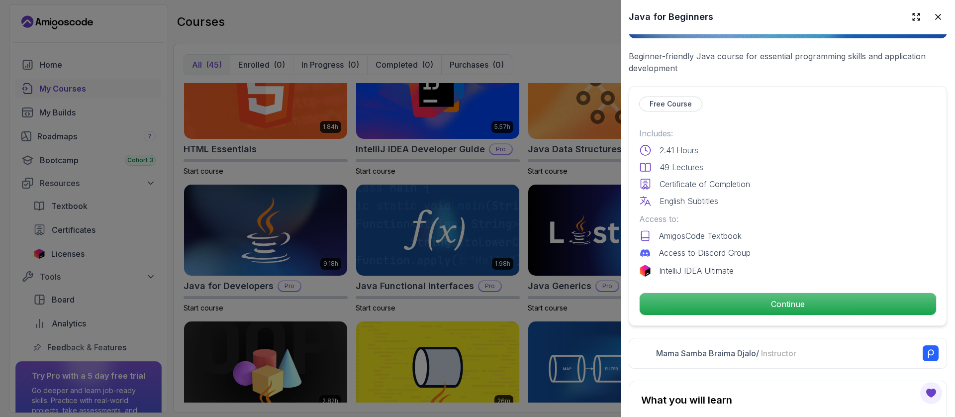
scroll to position [224, 0]
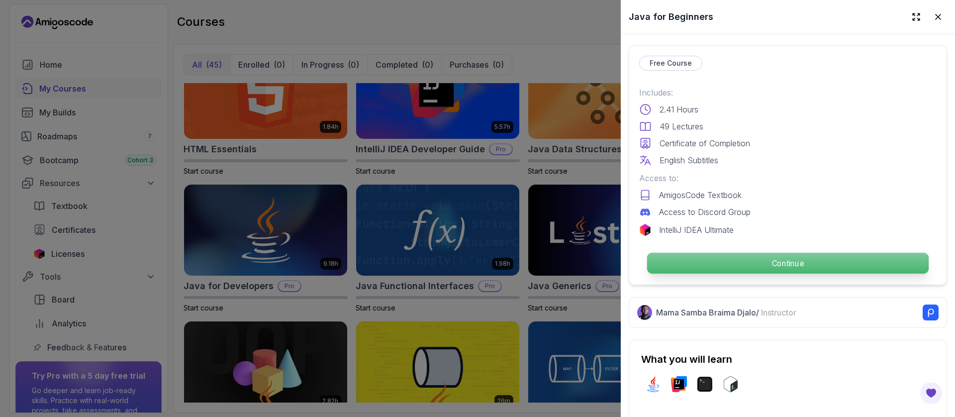
click at [704, 253] on p "Continue" at bounding box center [788, 263] width 282 height 21
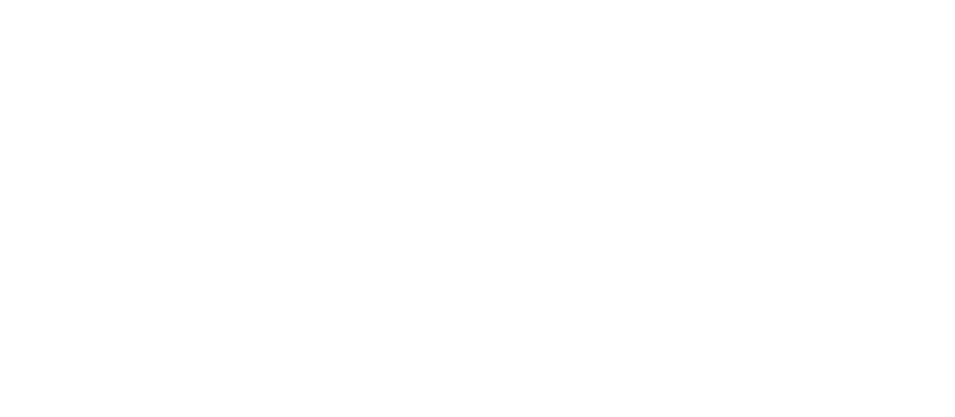
click at [683, 0] on html at bounding box center [477, 0] width 955 height 0
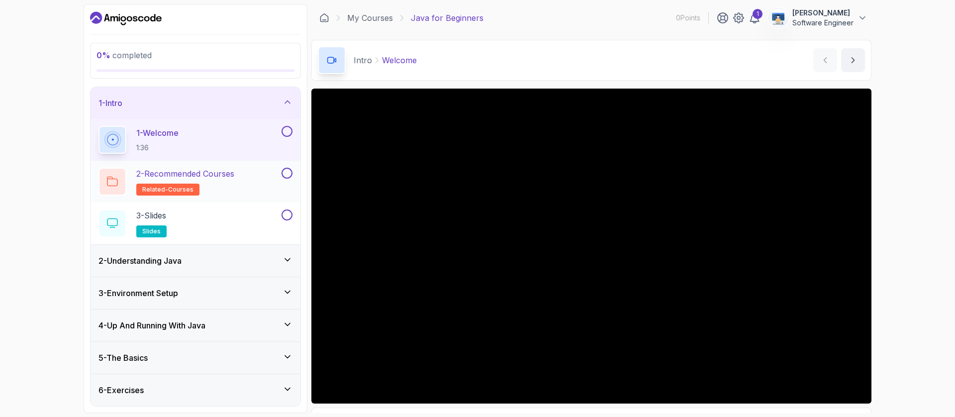
click at [244, 183] on div "2 - Recommended Courses related-courses" at bounding box center [189, 182] width 181 height 28
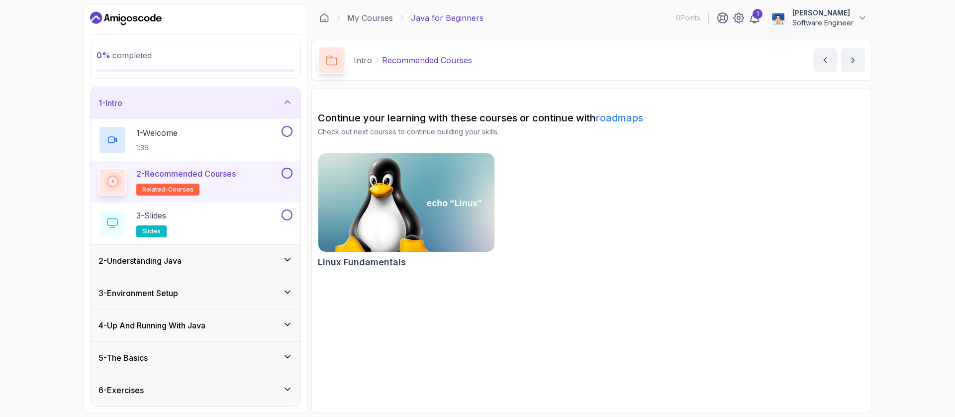
click at [203, 275] on div "2 - Understanding Java" at bounding box center [196, 261] width 210 height 32
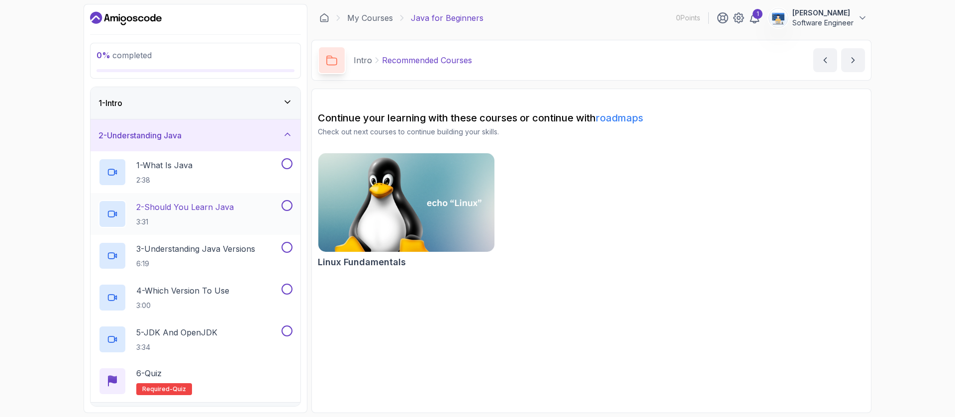
scroll to position [149, 0]
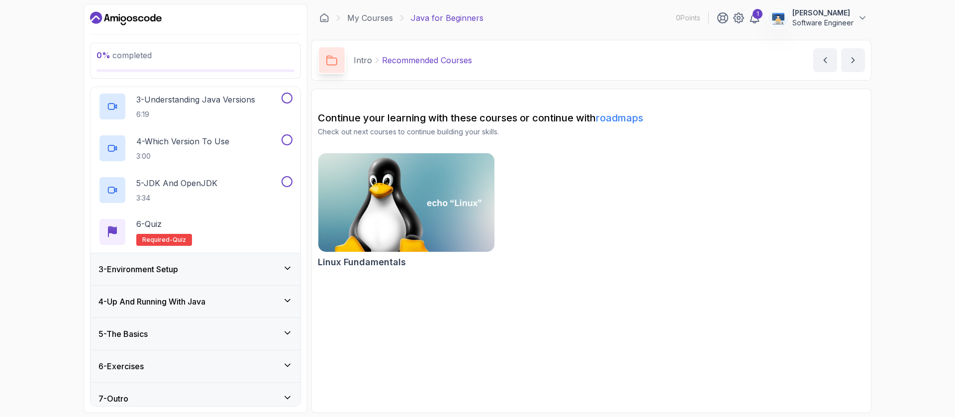
click at [212, 272] on div "3 - Environment Setup" at bounding box center [196, 269] width 194 height 12
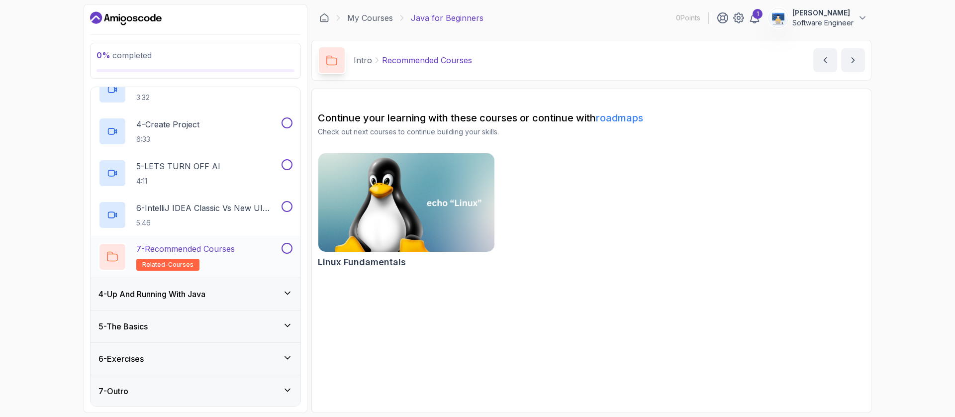
scroll to position [199, 0]
click at [184, 322] on div "5 - The Basics" at bounding box center [196, 326] width 194 height 12
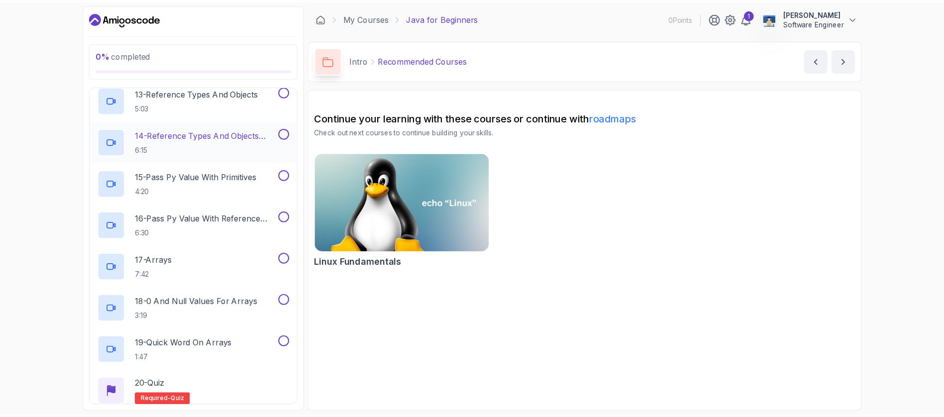
scroll to position [742, 0]
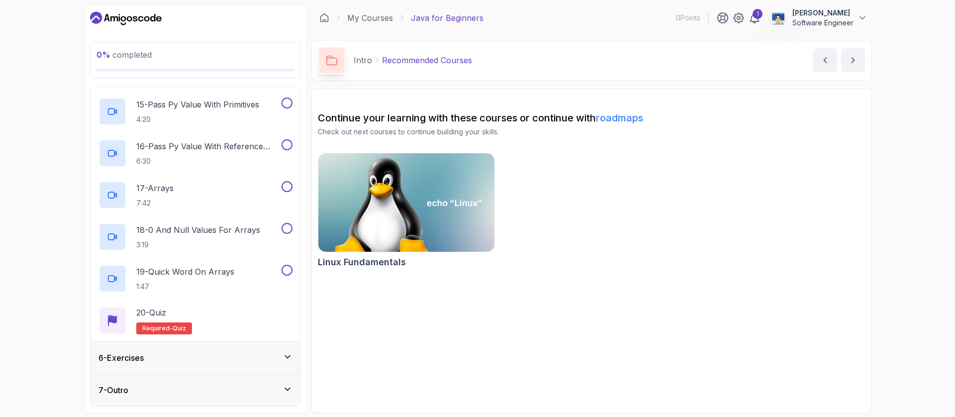
click at [147, 12] on icon "Dashboard" at bounding box center [126, 18] width 72 height 16
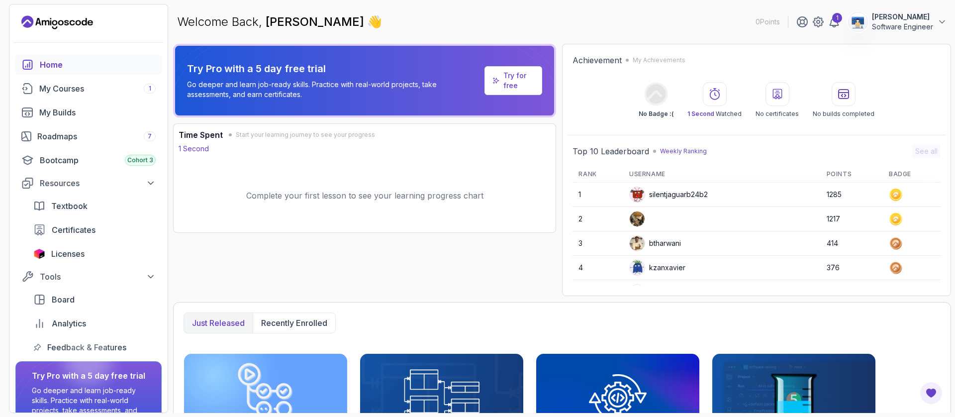
click at [35, 17] on icon "Landing page" at bounding box center [57, 22] width 72 height 16
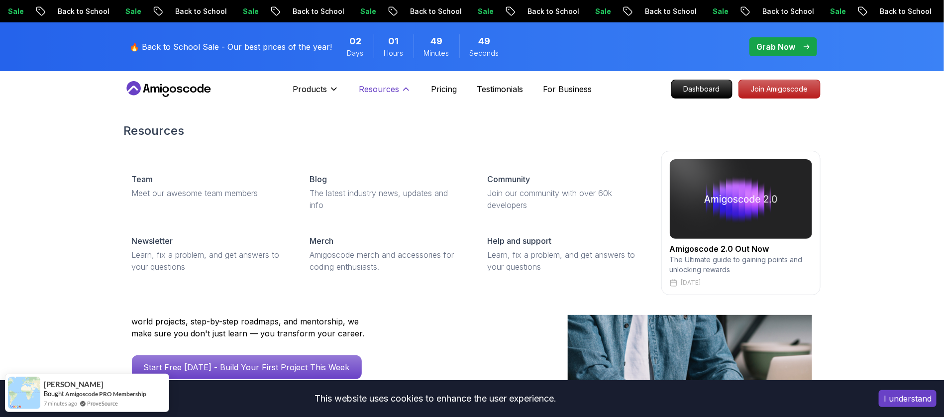
click at [387, 95] on p "Resources" at bounding box center [379, 89] width 40 height 12
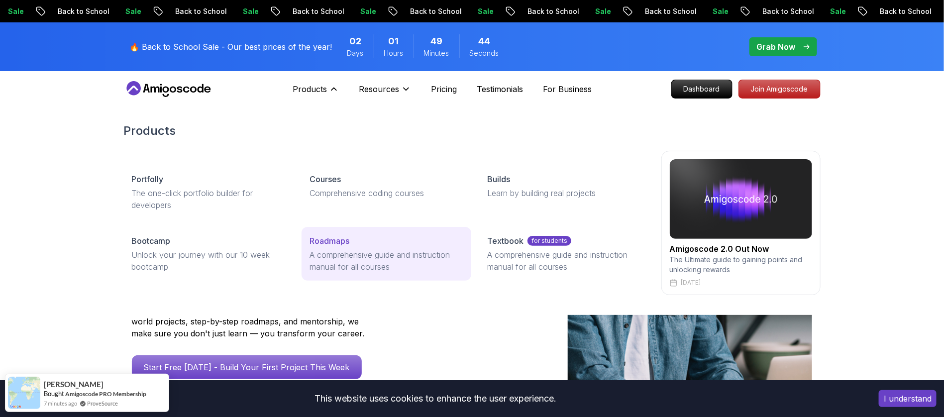
click at [329, 232] on link "Roadmaps A comprehensive guide and instruction manual for all courses" at bounding box center [386, 254] width 170 height 54
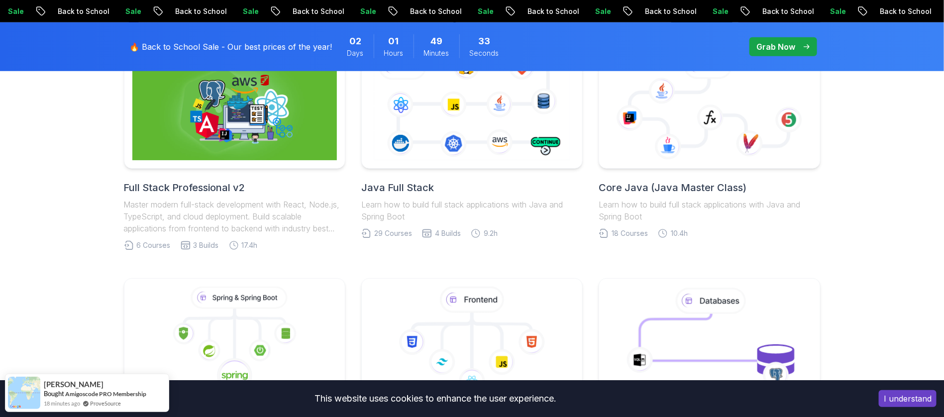
scroll to position [224, 0]
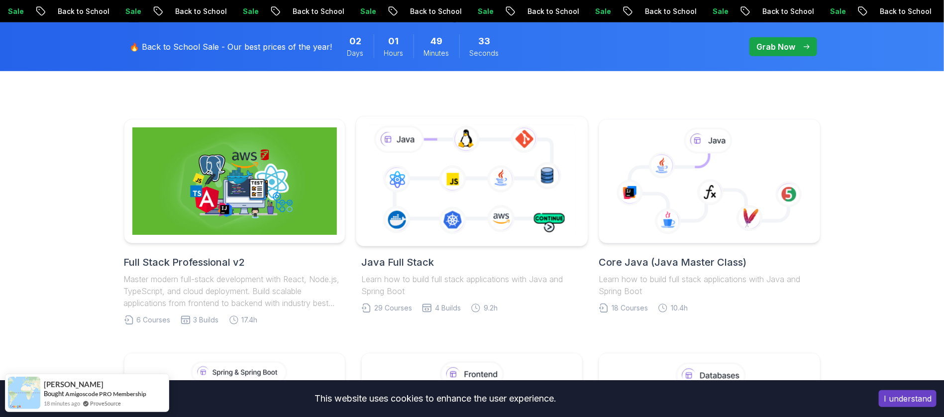
click at [455, 192] on icon at bounding box center [472, 180] width 210 height 117
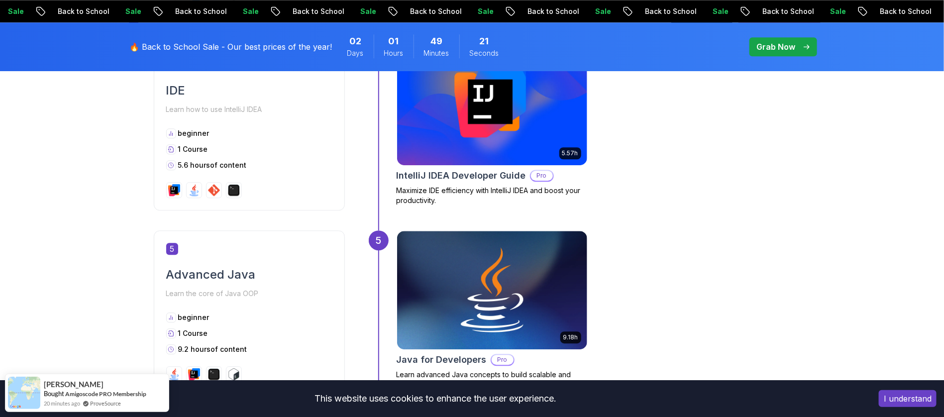
scroll to position [1269, 0]
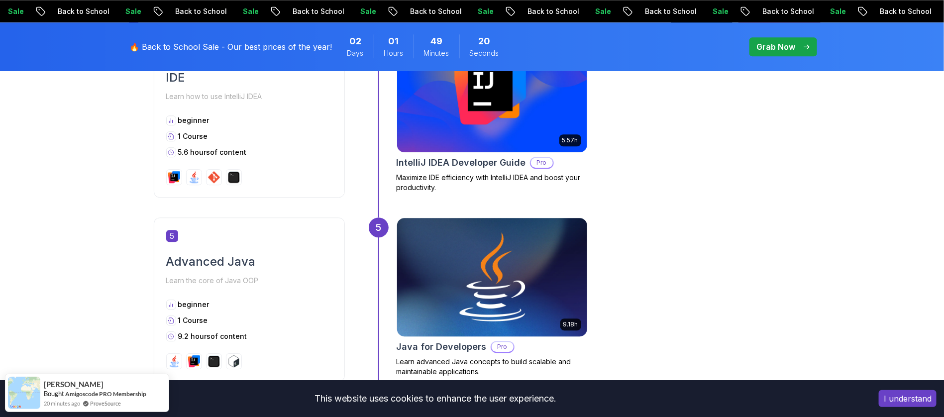
click at [471, 248] on img at bounding box center [491, 277] width 199 height 124
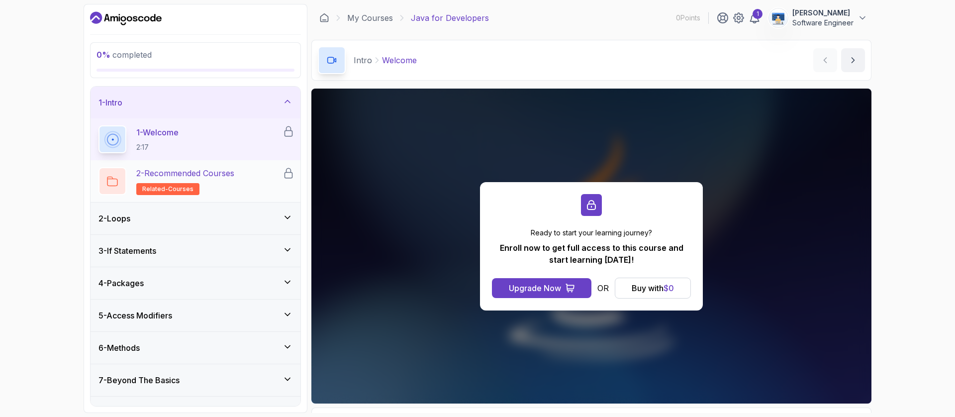
click at [212, 175] on p "2 - Recommended Courses" at bounding box center [185, 173] width 98 height 12
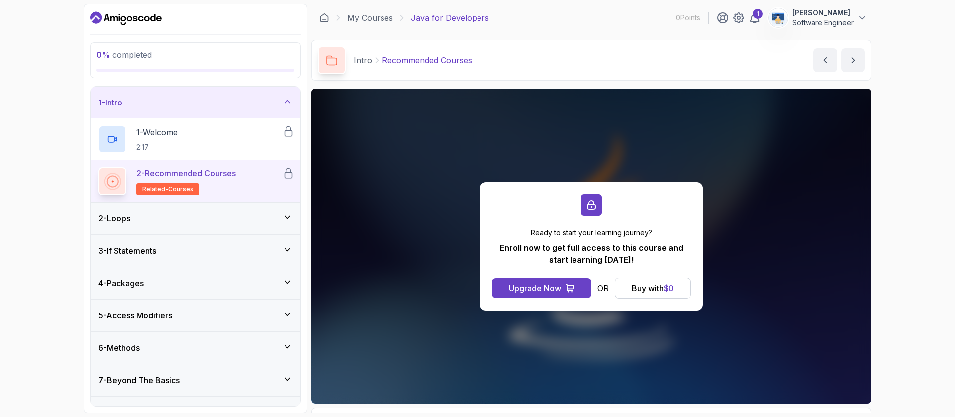
click at [178, 218] on div "2 - Loops" at bounding box center [196, 218] width 194 height 12
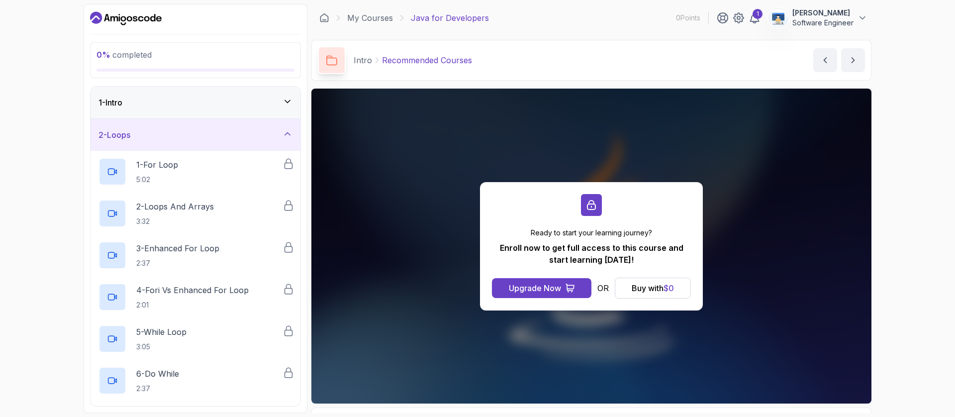
click at [206, 144] on div "2 - Loops" at bounding box center [196, 135] width 210 height 32
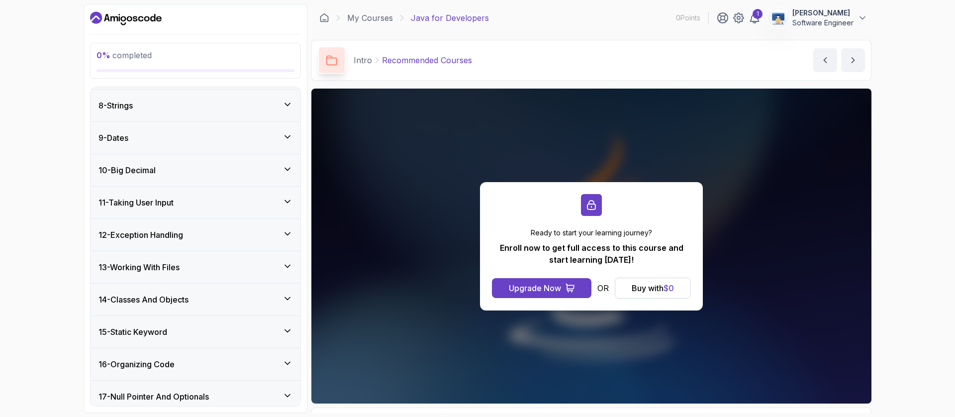
scroll to position [295, 0]
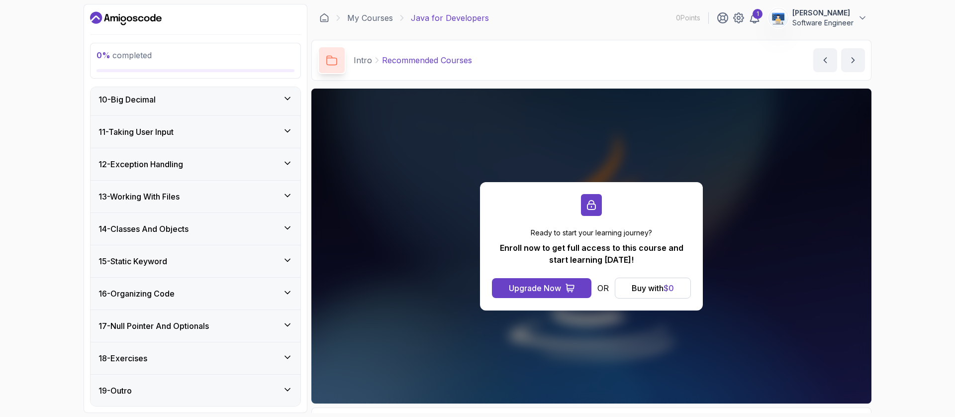
click at [203, 228] on div "14 - Classes And Objects" at bounding box center [196, 229] width 194 height 12
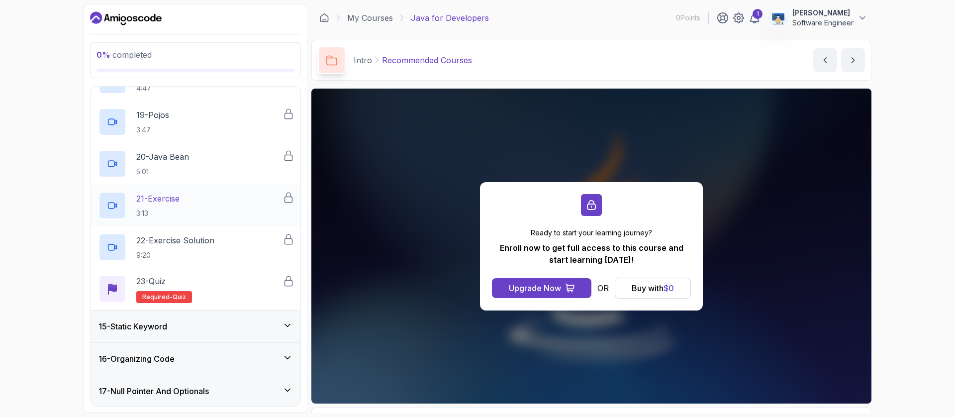
scroll to position [1255, 0]
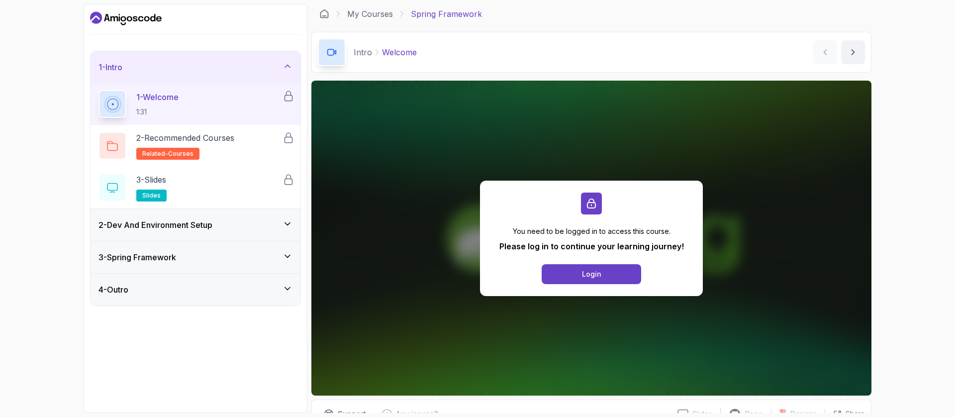
click at [148, 18] on icon "Dashboard" at bounding box center [146, 18] width 5 height 5
